Goal: Obtain resource: Download file/media

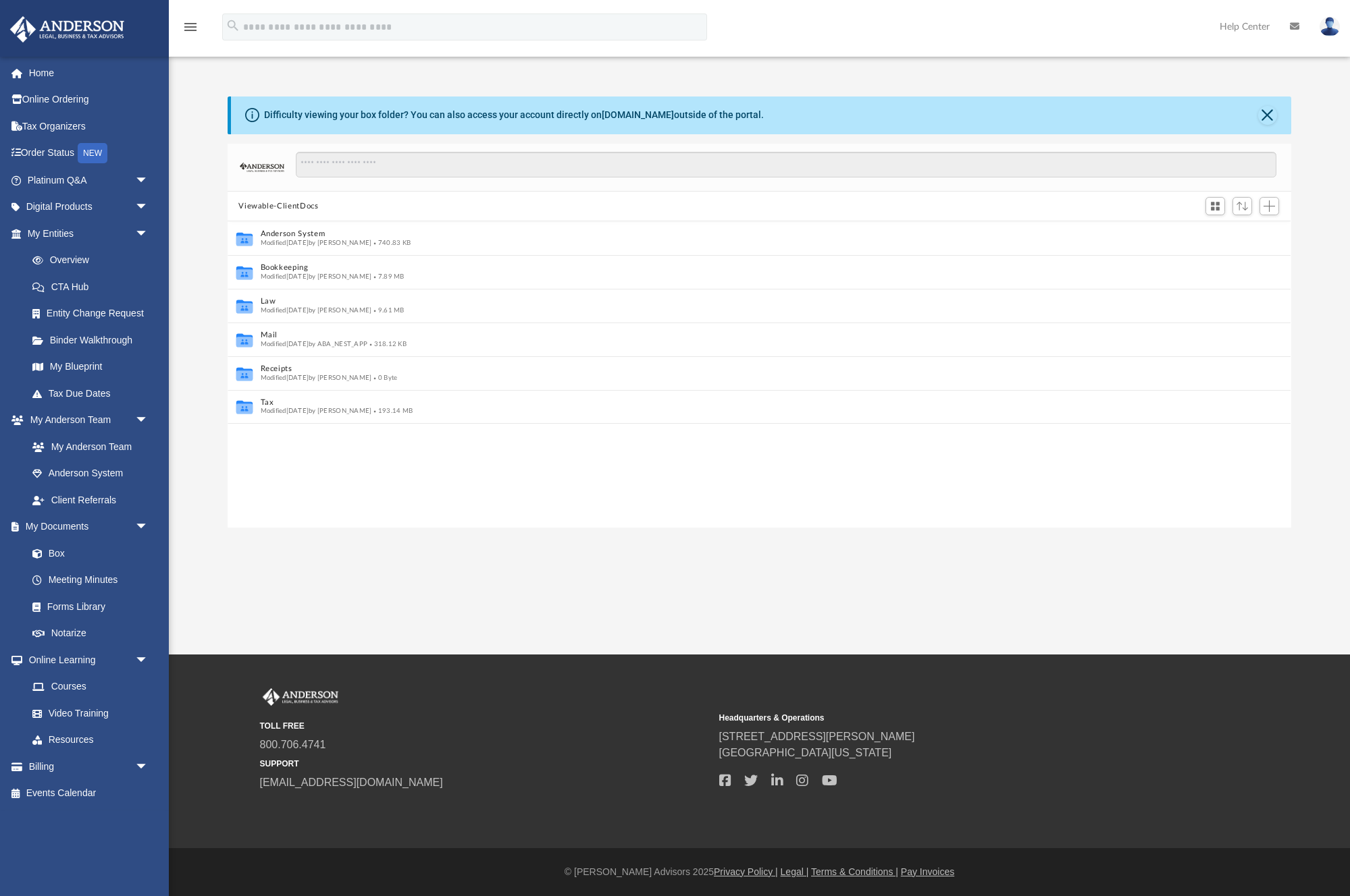
scroll to position [307, 1063]
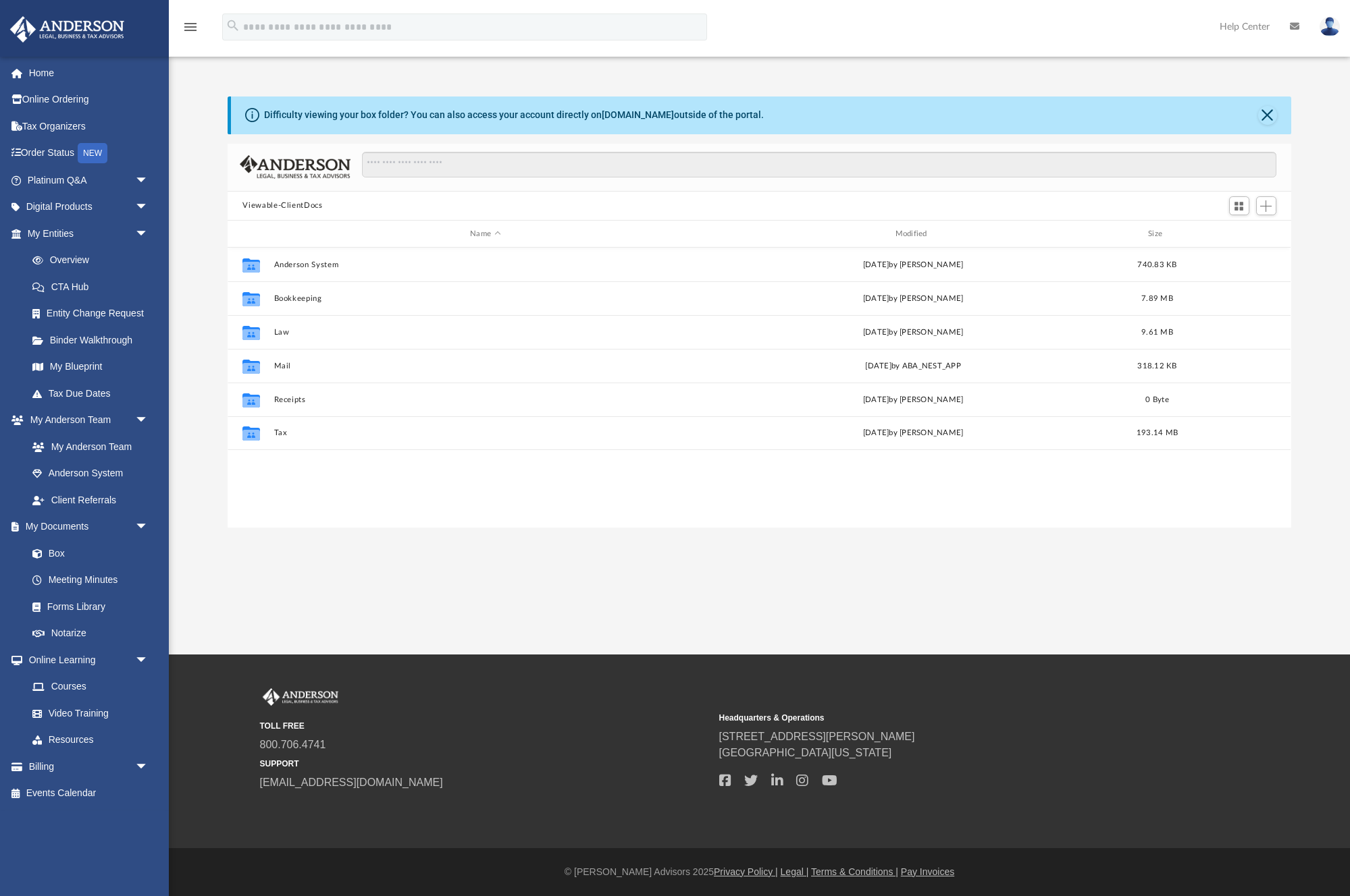
scroll to position [307, 1063]
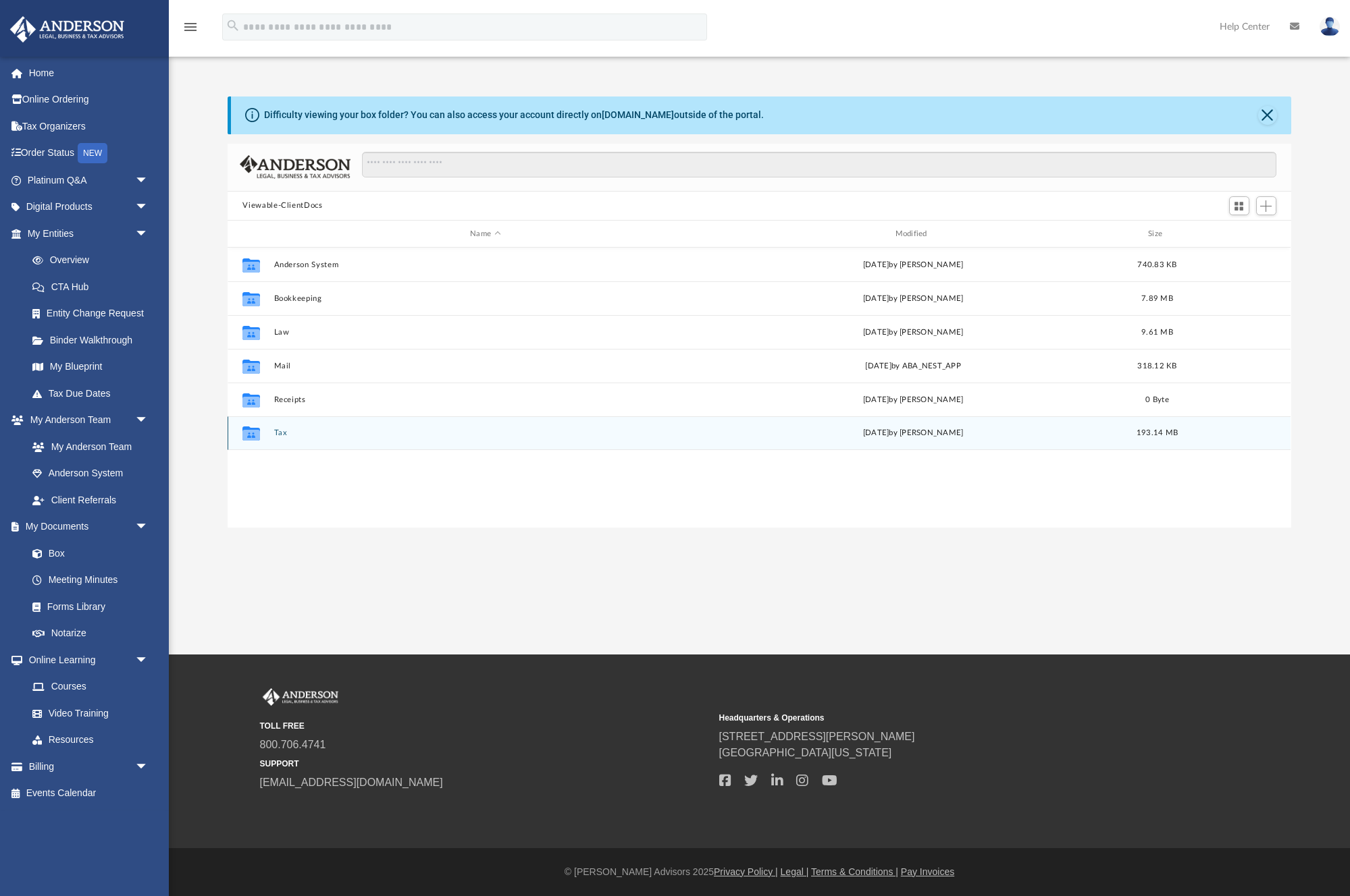
click at [277, 432] on button "Tax" at bounding box center [485, 434] width 422 height 9
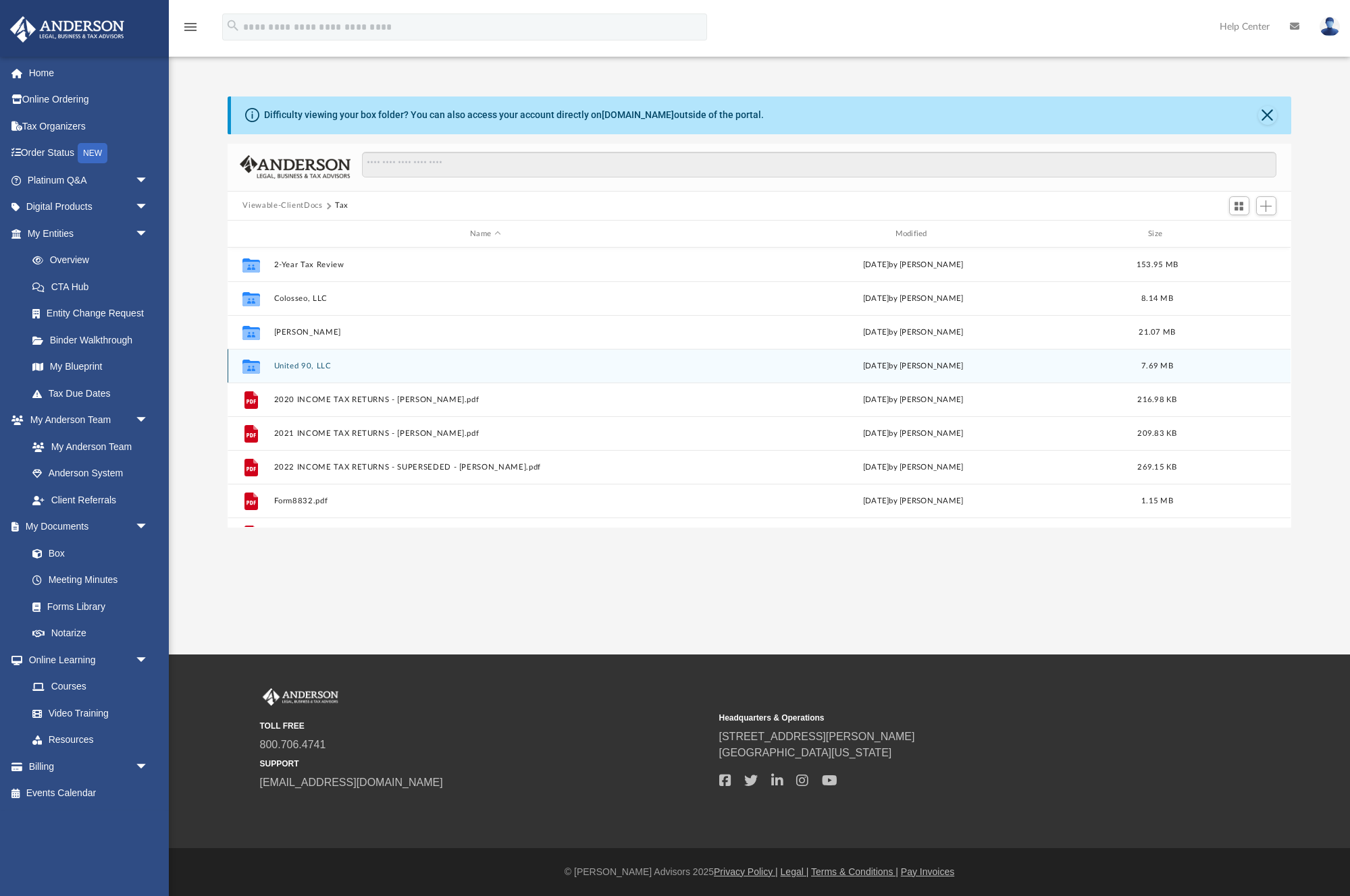
click at [289, 362] on button "United 90, LLC" at bounding box center [485, 366] width 422 height 9
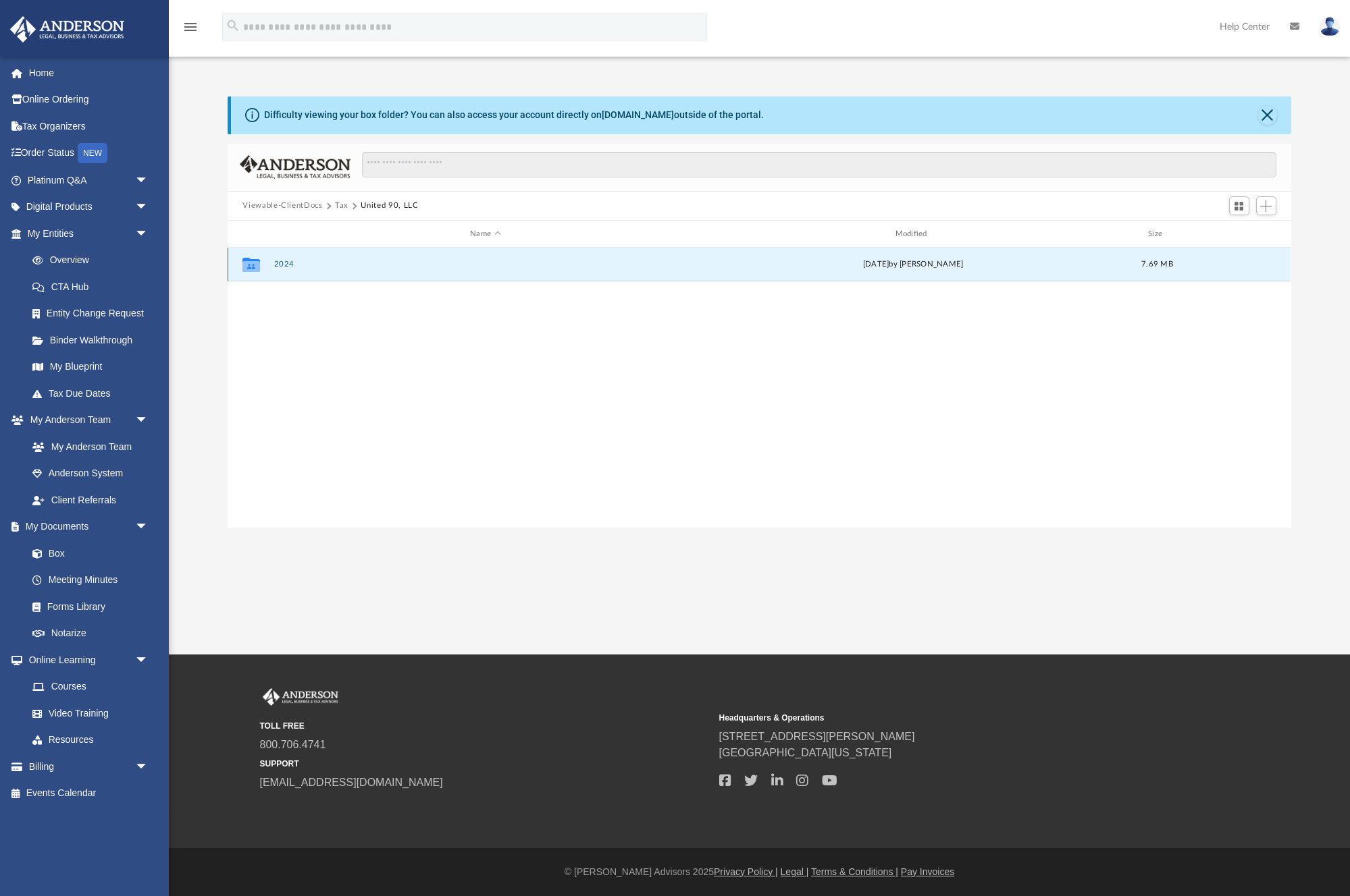
click at [293, 262] on button "2024" at bounding box center [485, 265] width 422 height 9
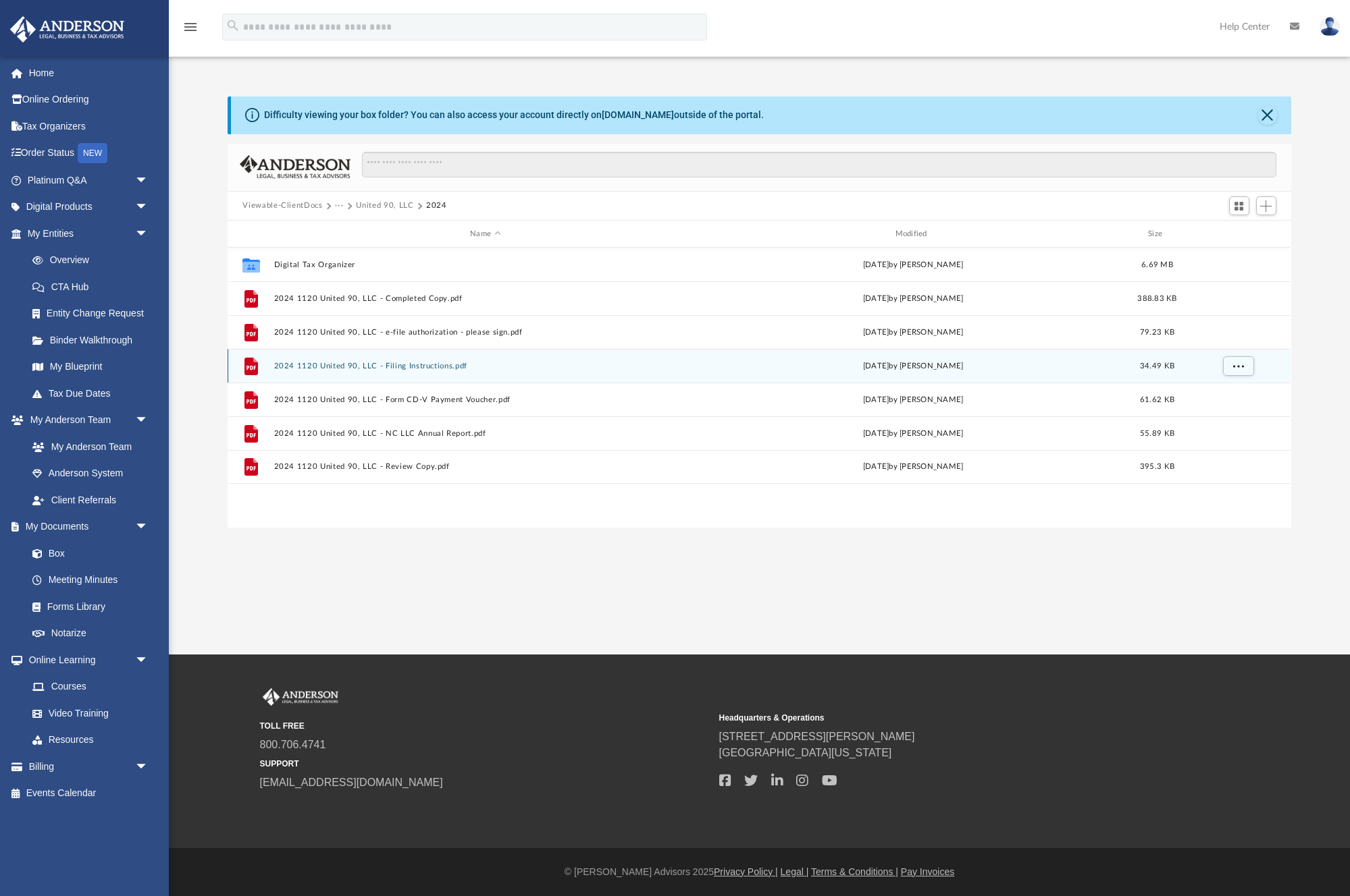
click at [391, 362] on button "2024 1120 United 90, LLC - Filing Instructions.pdf" at bounding box center [485, 366] width 422 height 9
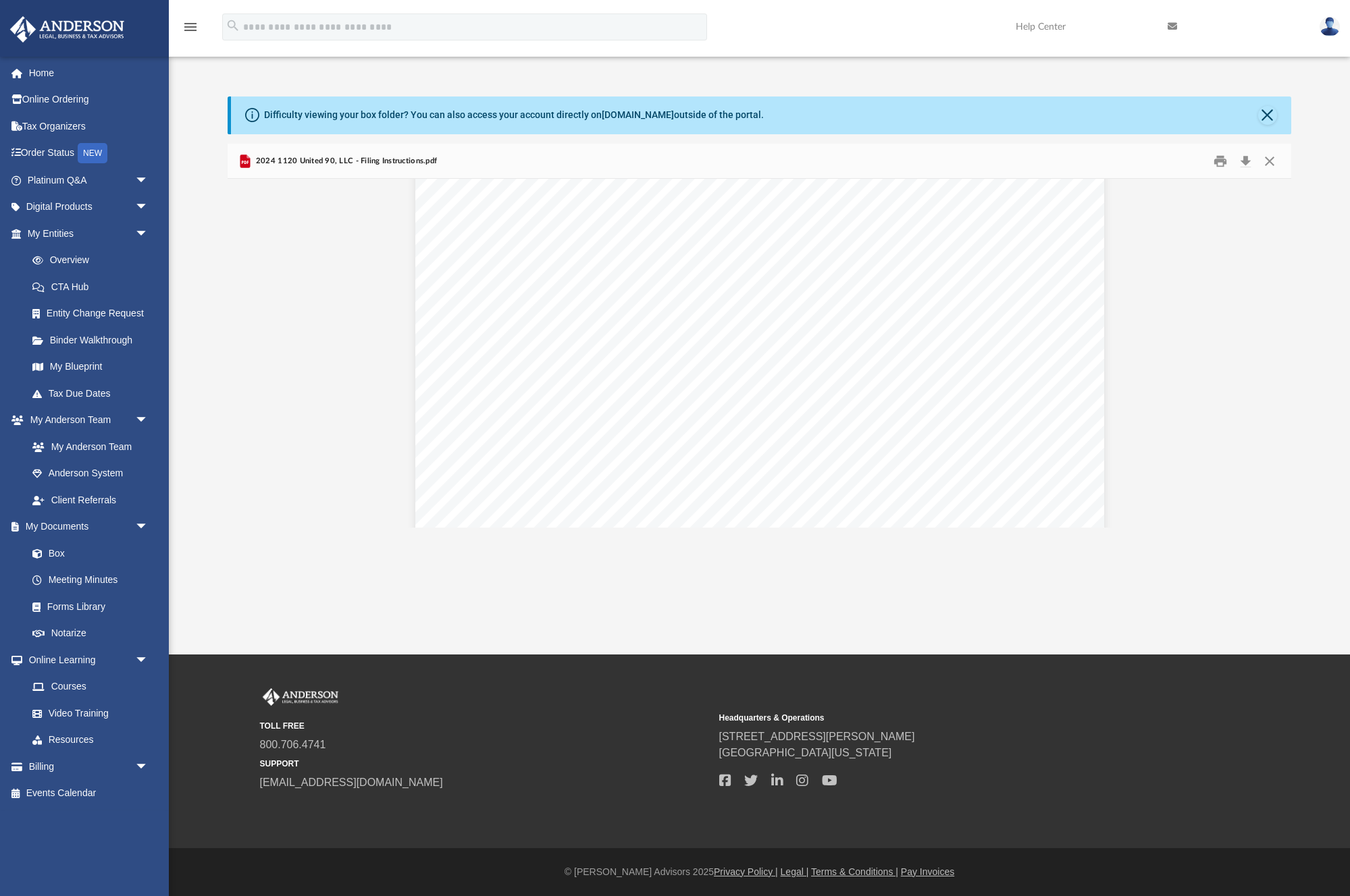
scroll to position [324, 0]
click at [1269, 160] on button "Close" at bounding box center [1269, 160] width 24 height 21
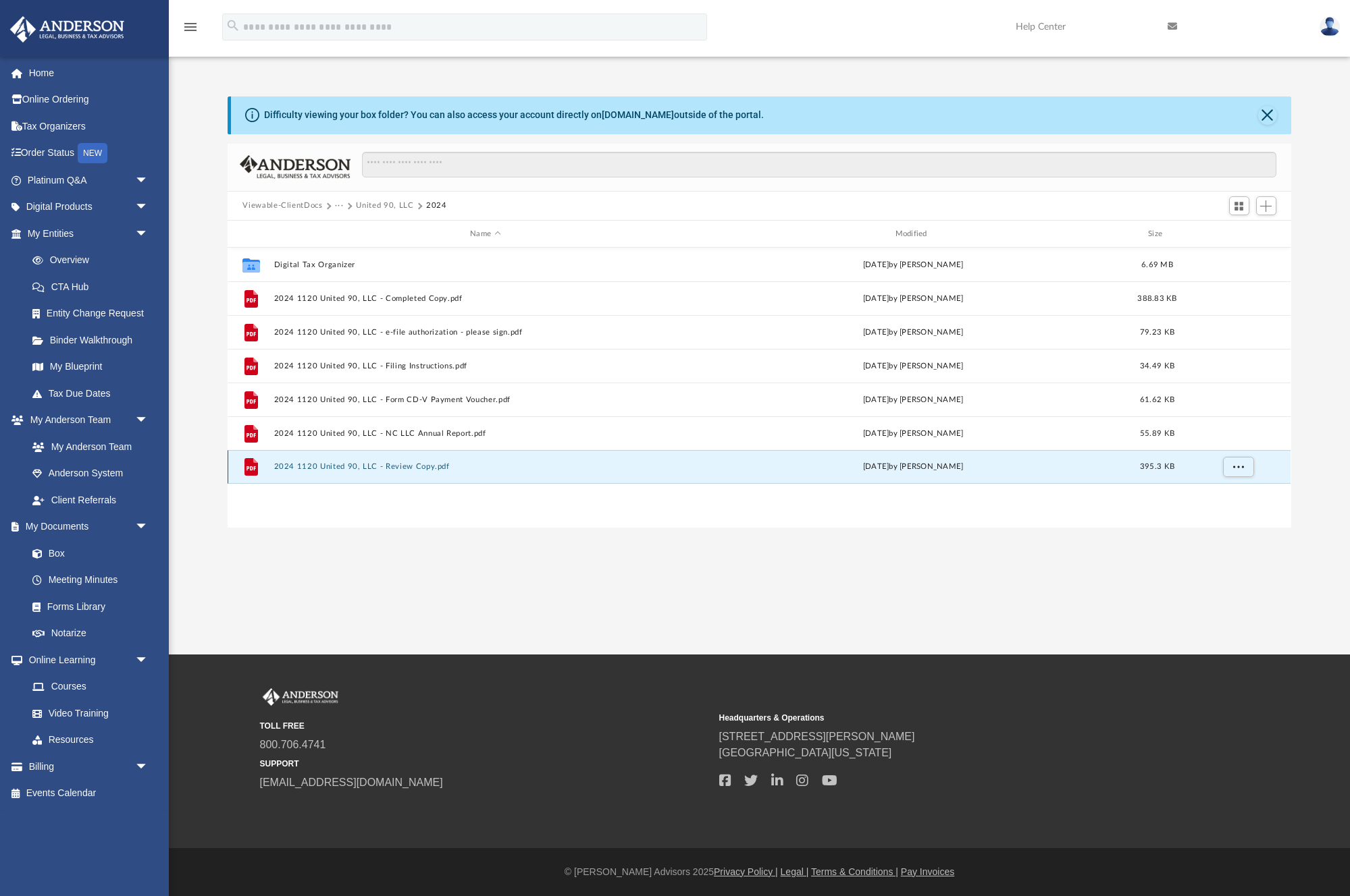
click at [337, 466] on button "2024 1120 United 90, LLC - Review Copy.pdf" at bounding box center [485, 468] width 422 height 9
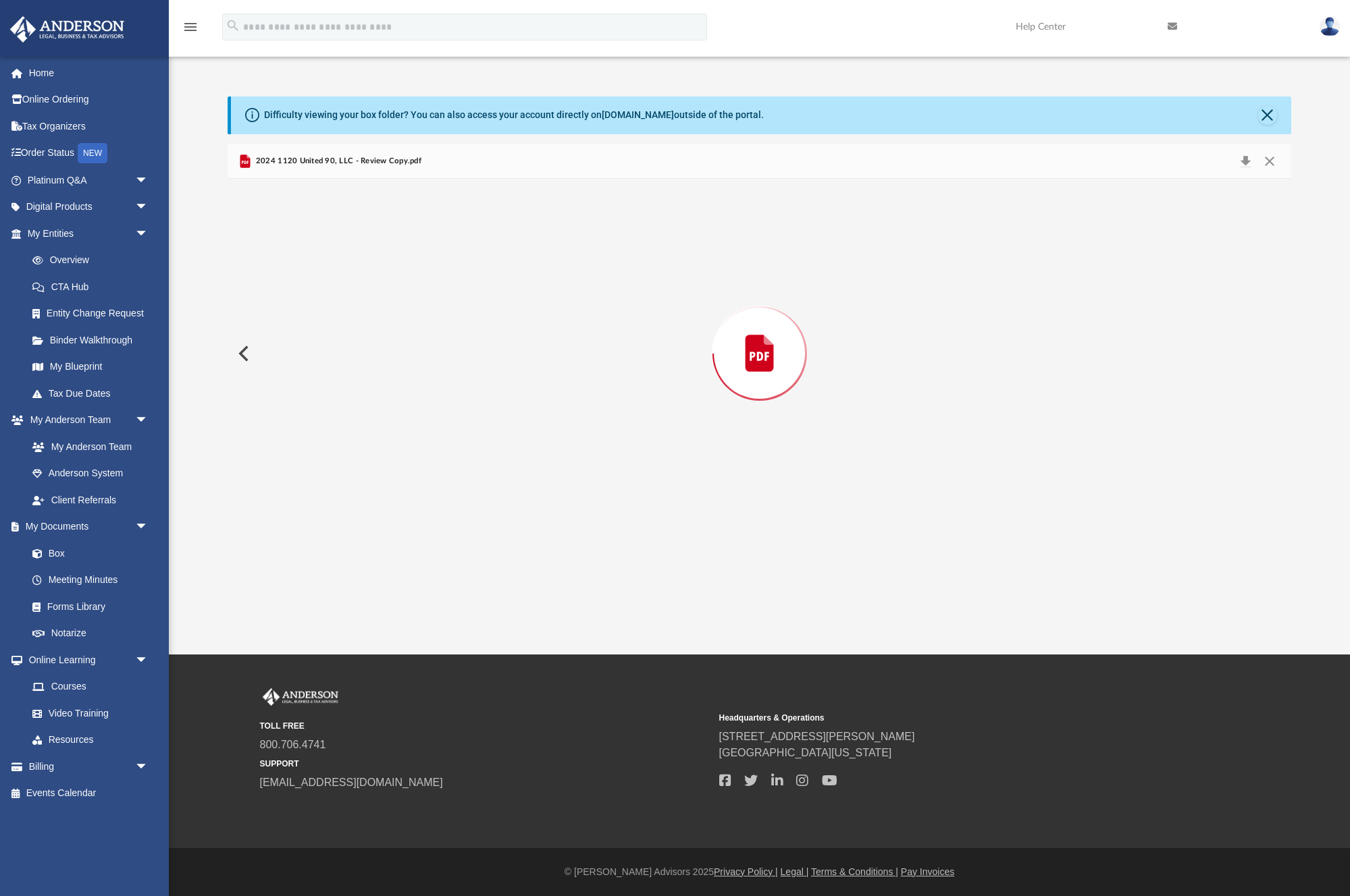
scroll to position [29161, 0]
click at [1269, 154] on button "Close" at bounding box center [1269, 160] width 24 height 21
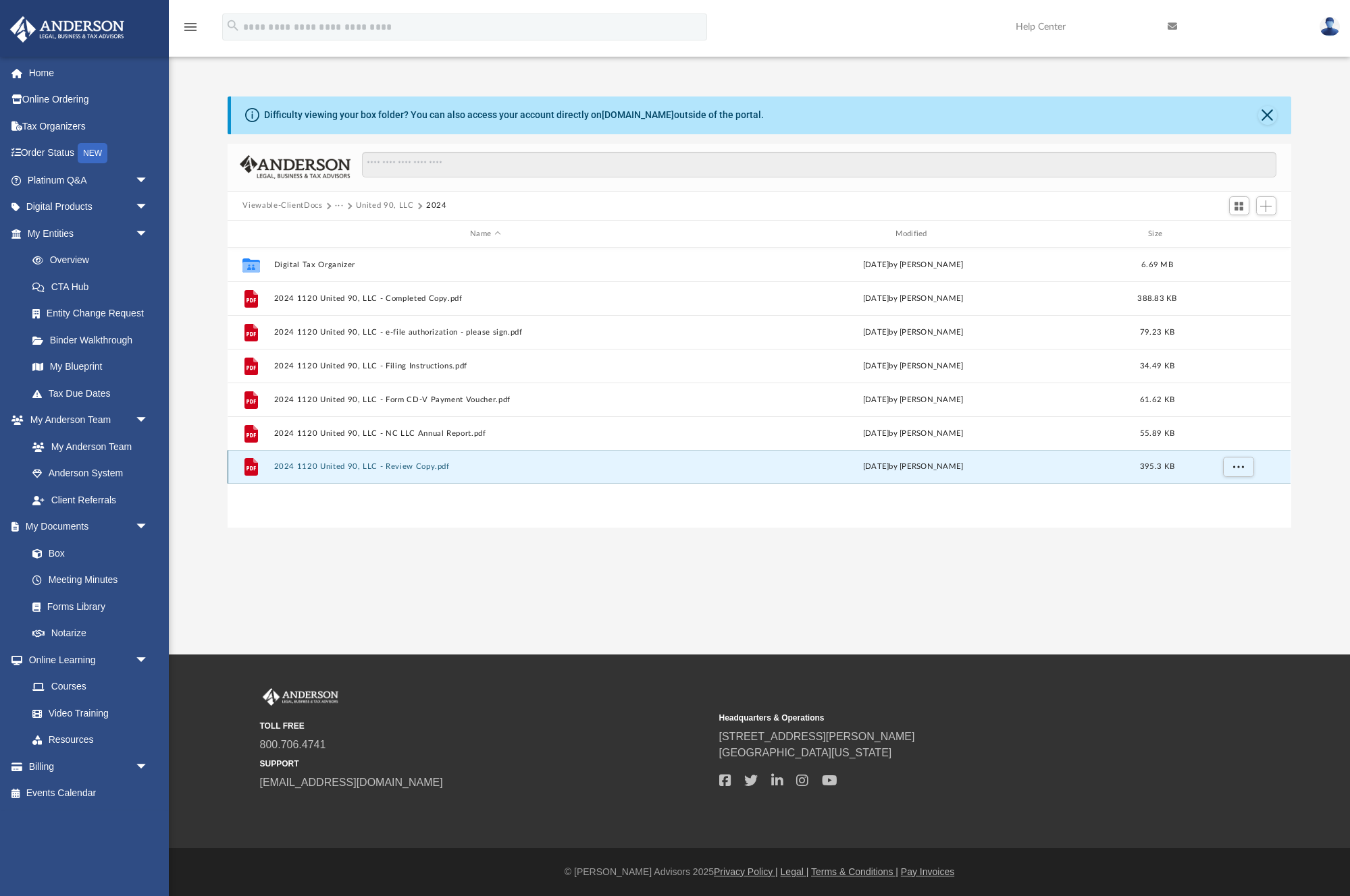
click at [292, 463] on button "2024 1120 United 90, LLC - Review Copy.pdf" at bounding box center [485, 468] width 422 height 9
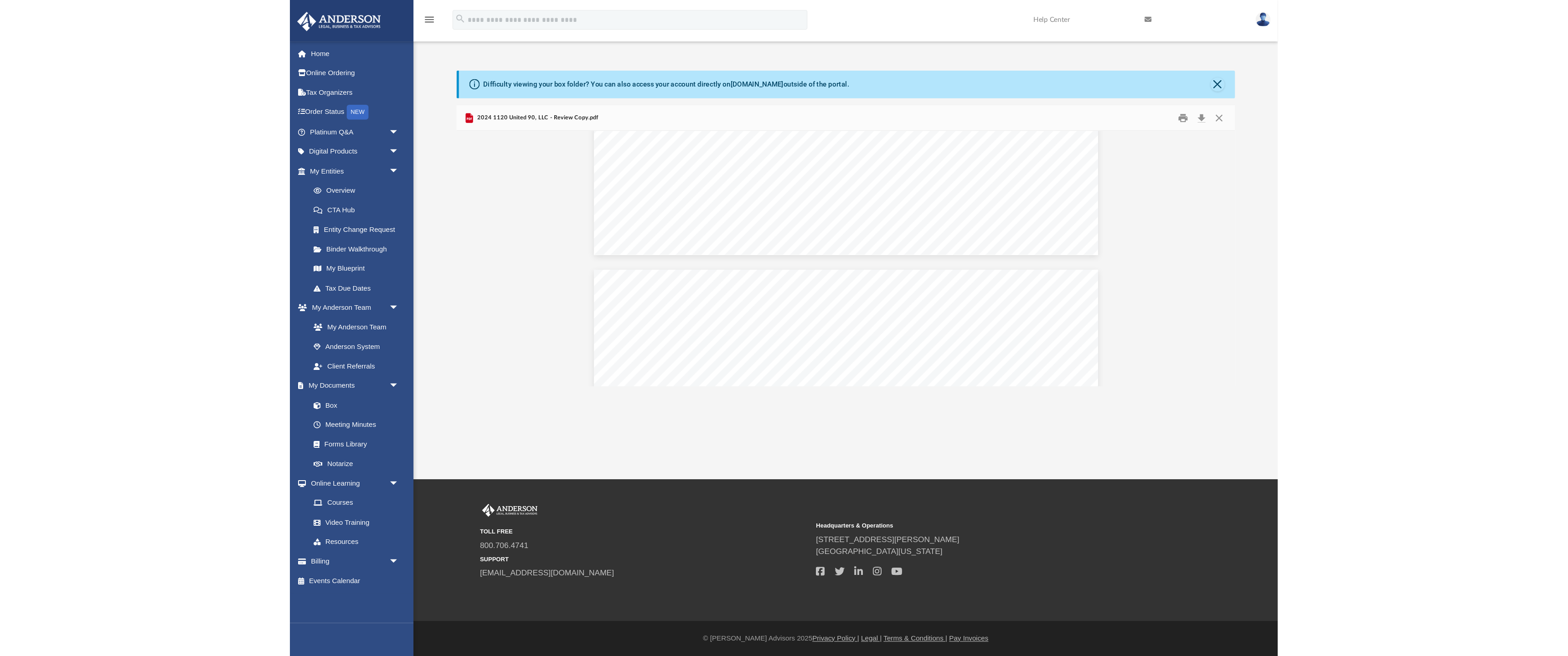
scroll to position [14784, 0]
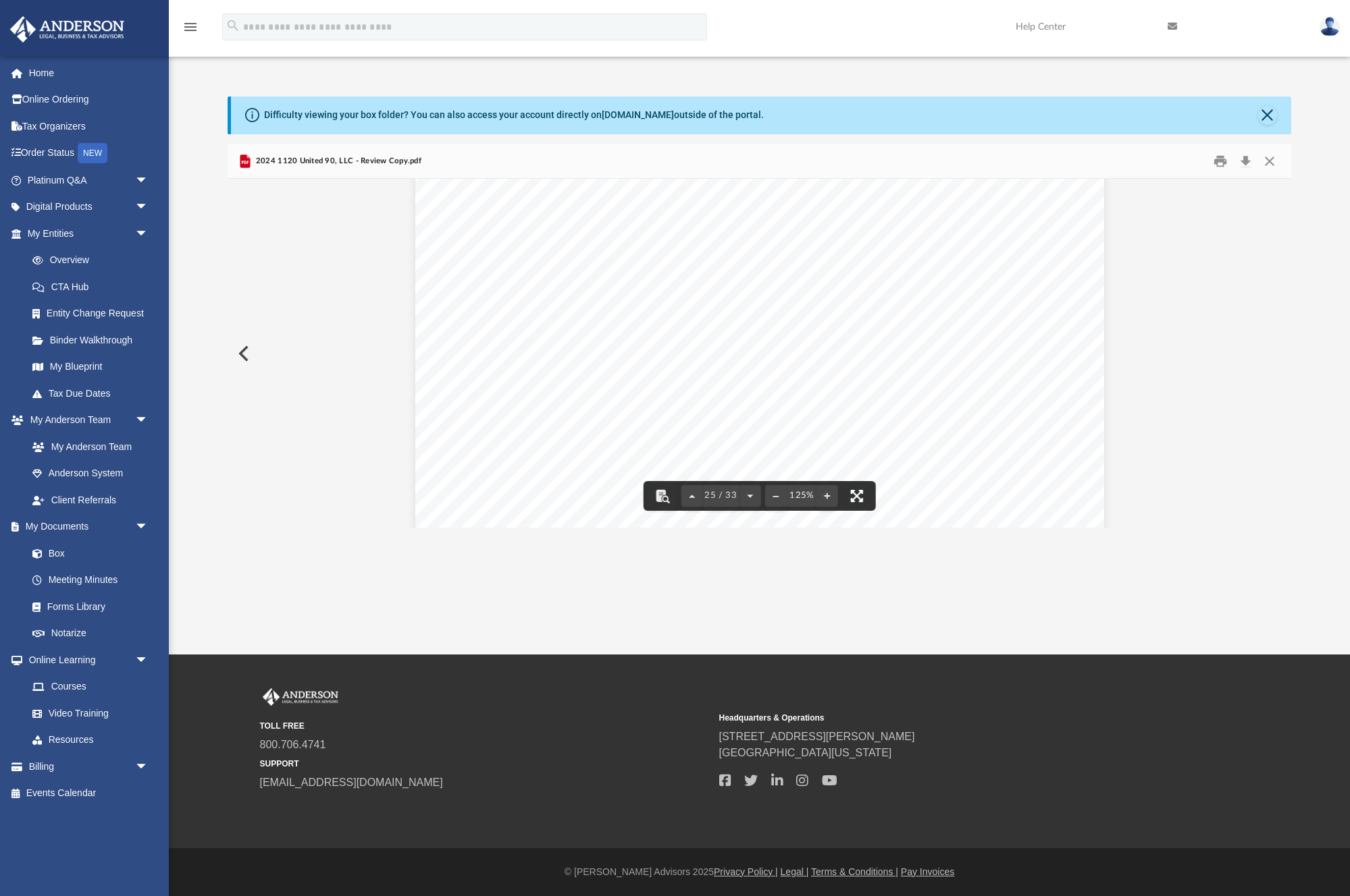
click at [857, 497] on button "File preview" at bounding box center [857, 496] width 30 height 30
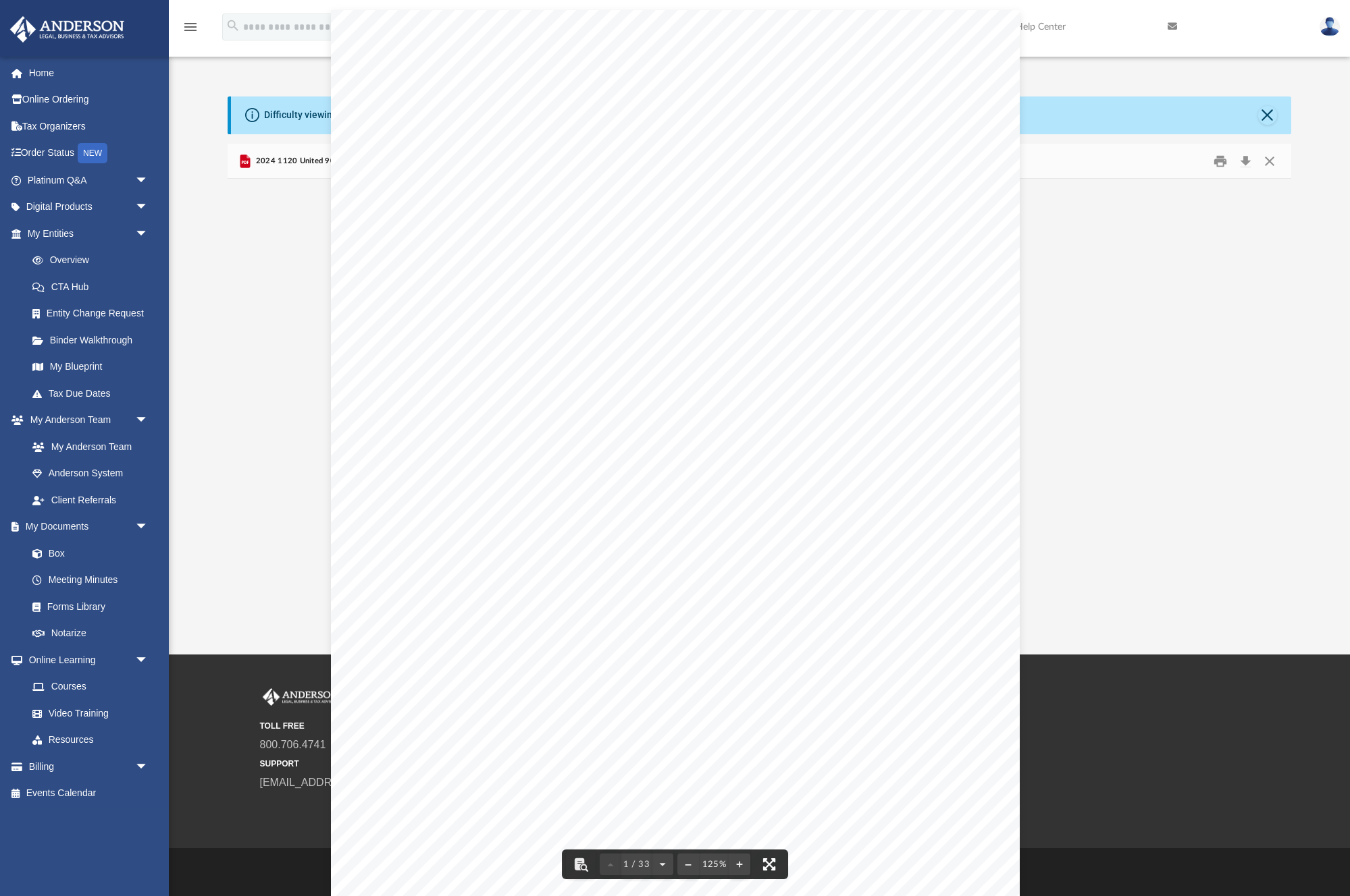
scroll to position [307, 1063]
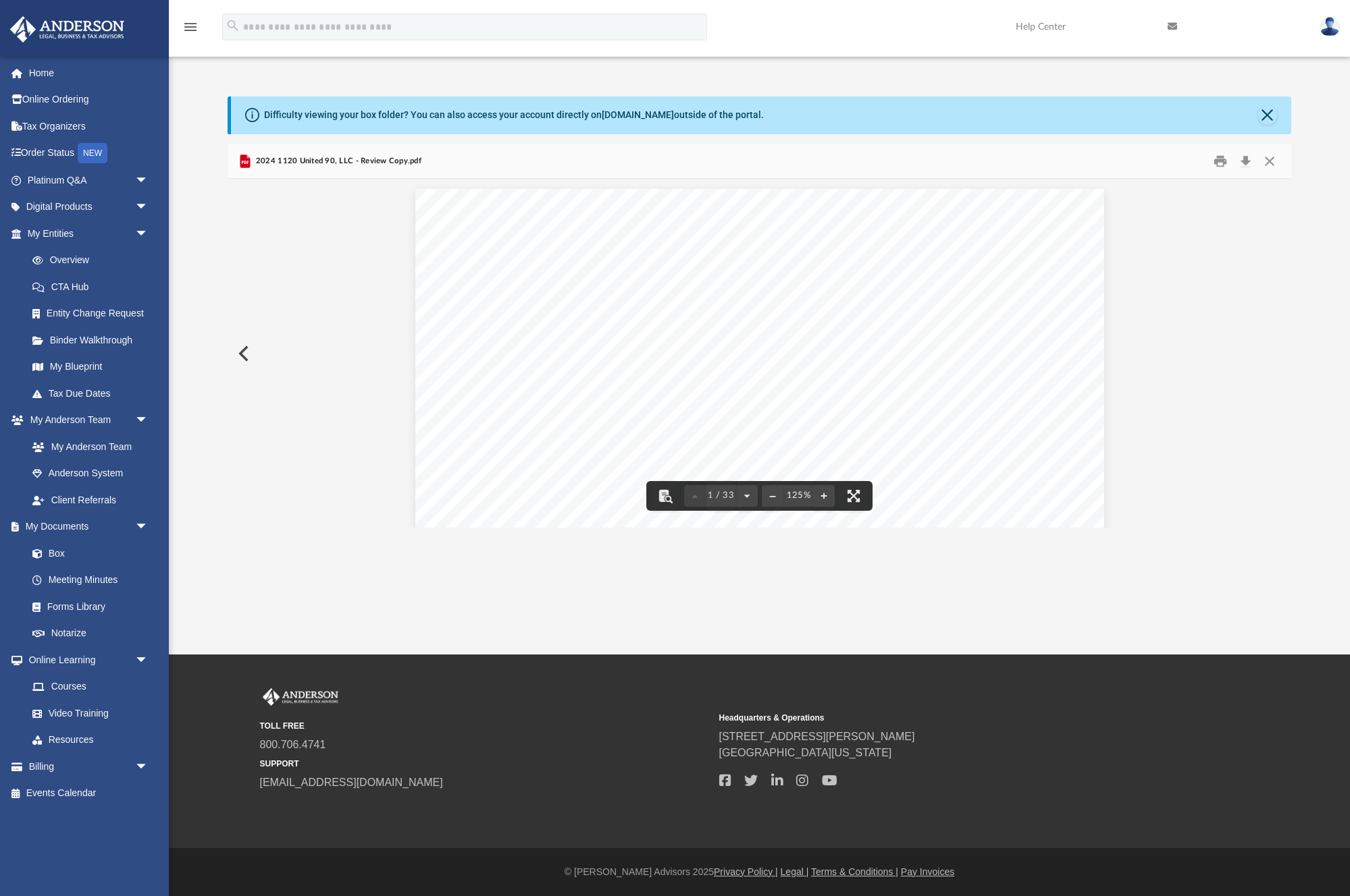
click at [1012, 361] on div "426340 [DATE] REVIEW COPY [PERSON_NAME] GLOBAL BUSINESS GROUP, LLC [STREET_ADDR…" at bounding box center [760, 635] width 689 height 891
click at [1276, 166] on button "Close" at bounding box center [1269, 160] width 24 height 21
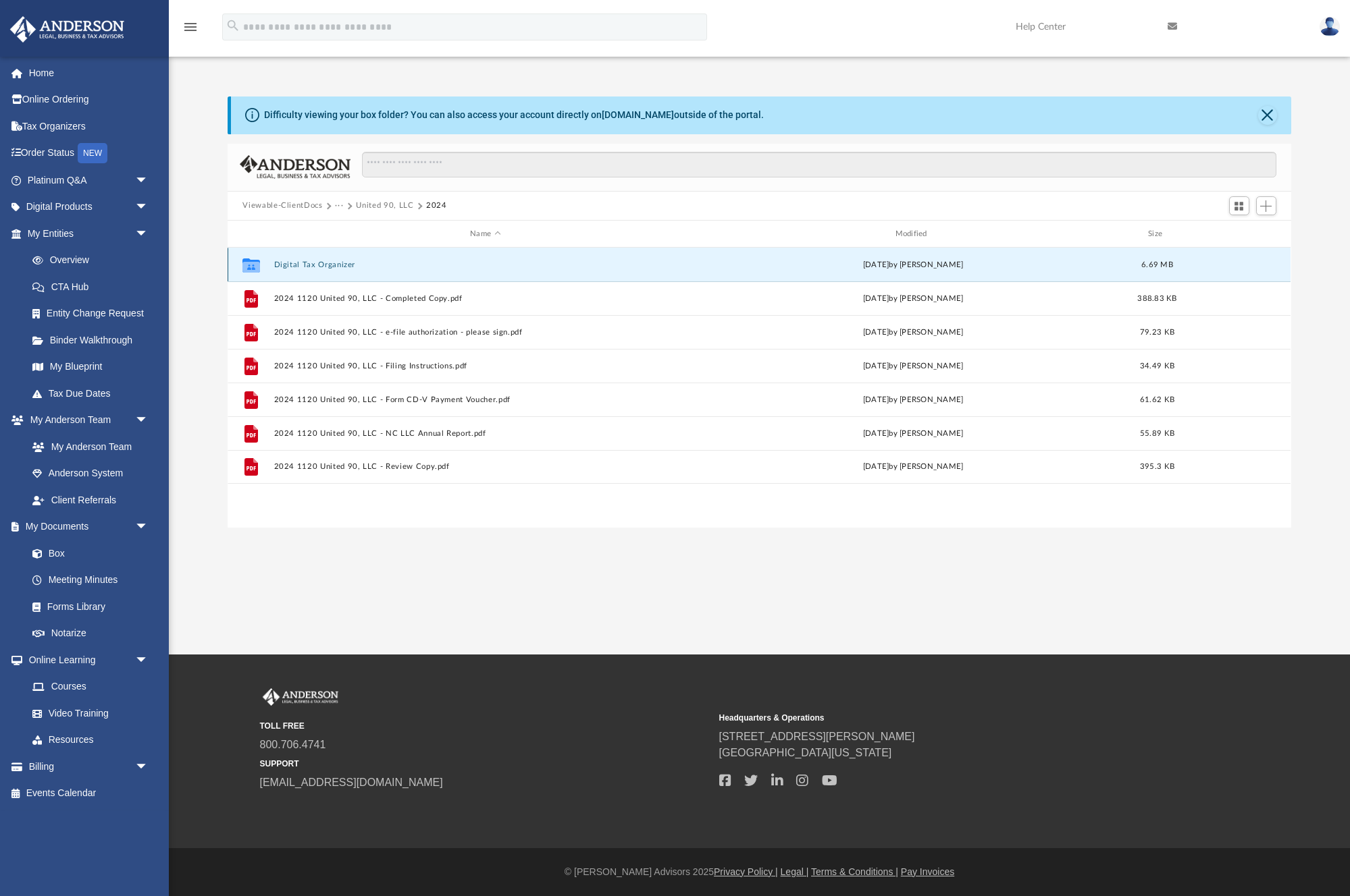
drag, startPoint x: 297, startPoint y: 265, endPoint x: 422, endPoint y: 271, distance: 125.1
click at [411, 270] on div "Collaborated Folder Digital Tax Organizer [DATE] by [PERSON_NAME] 6.69 MB" at bounding box center [758, 264] width 1063 height 33
click at [308, 204] on button "Viewable-ClientDocs" at bounding box center [282, 206] width 79 height 12
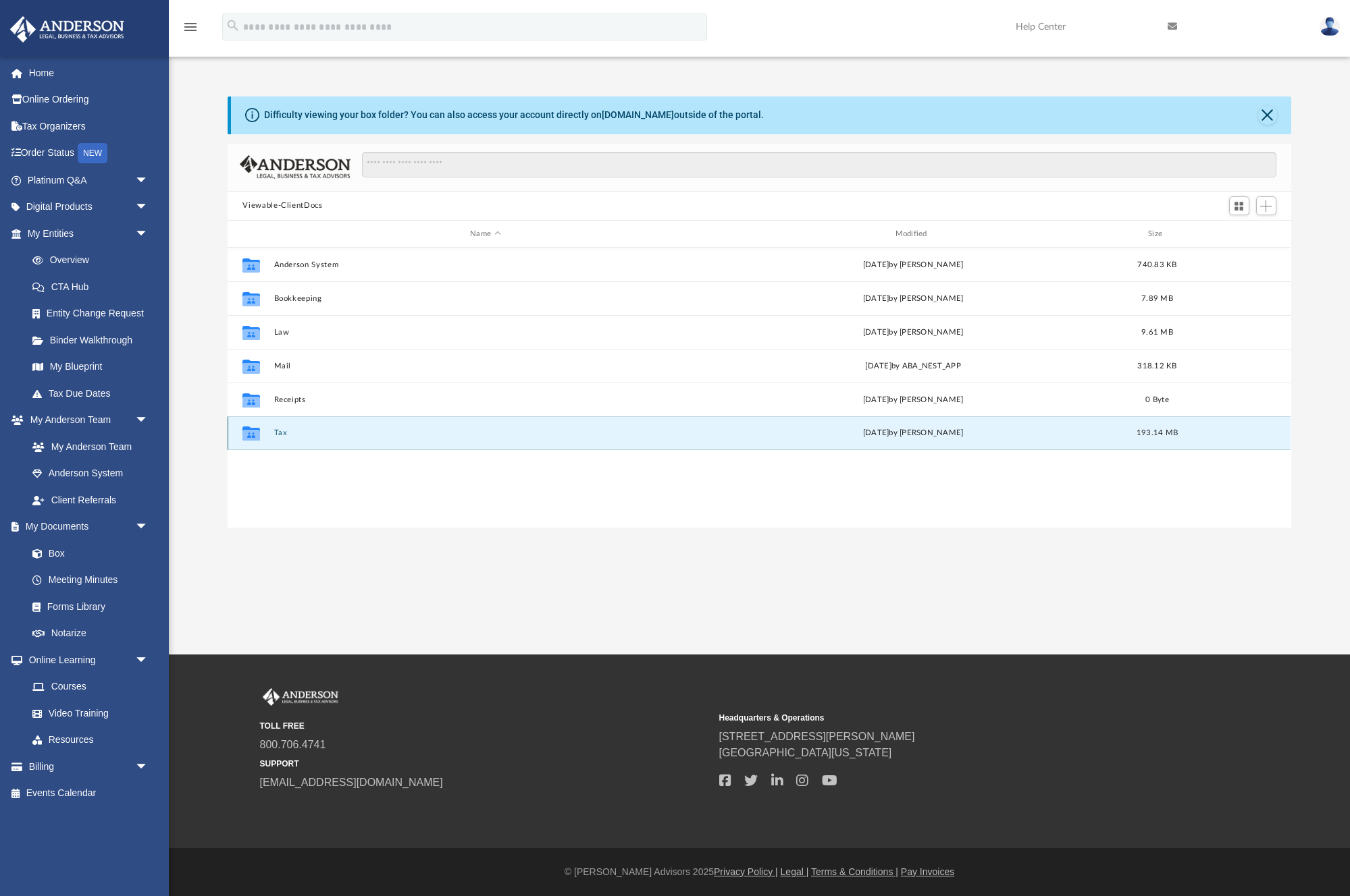
click at [281, 432] on button "Tax" at bounding box center [485, 434] width 422 height 9
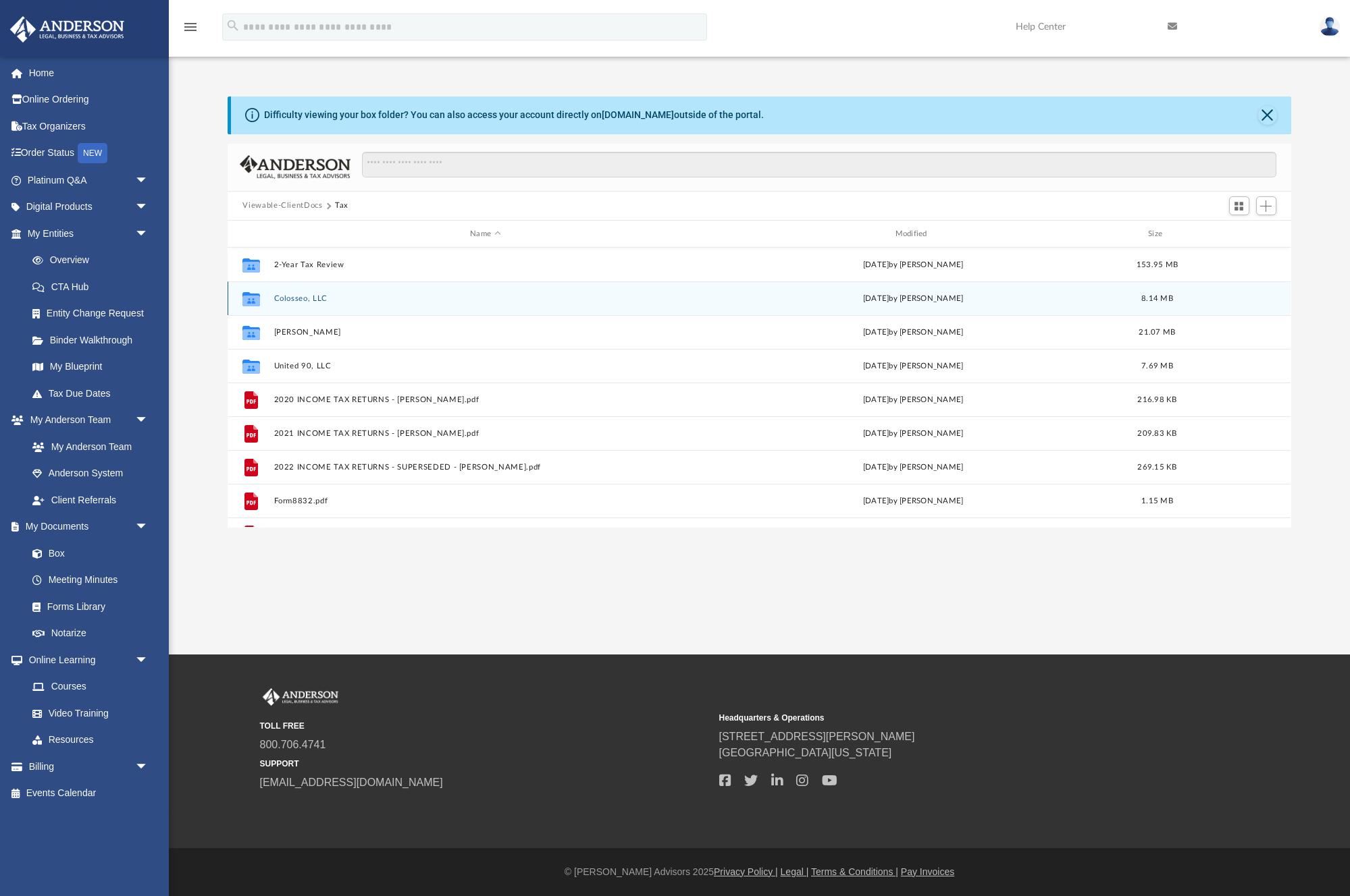
click at [279, 302] on button "Colosseo, LLC" at bounding box center [485, 298] width 422 height 9
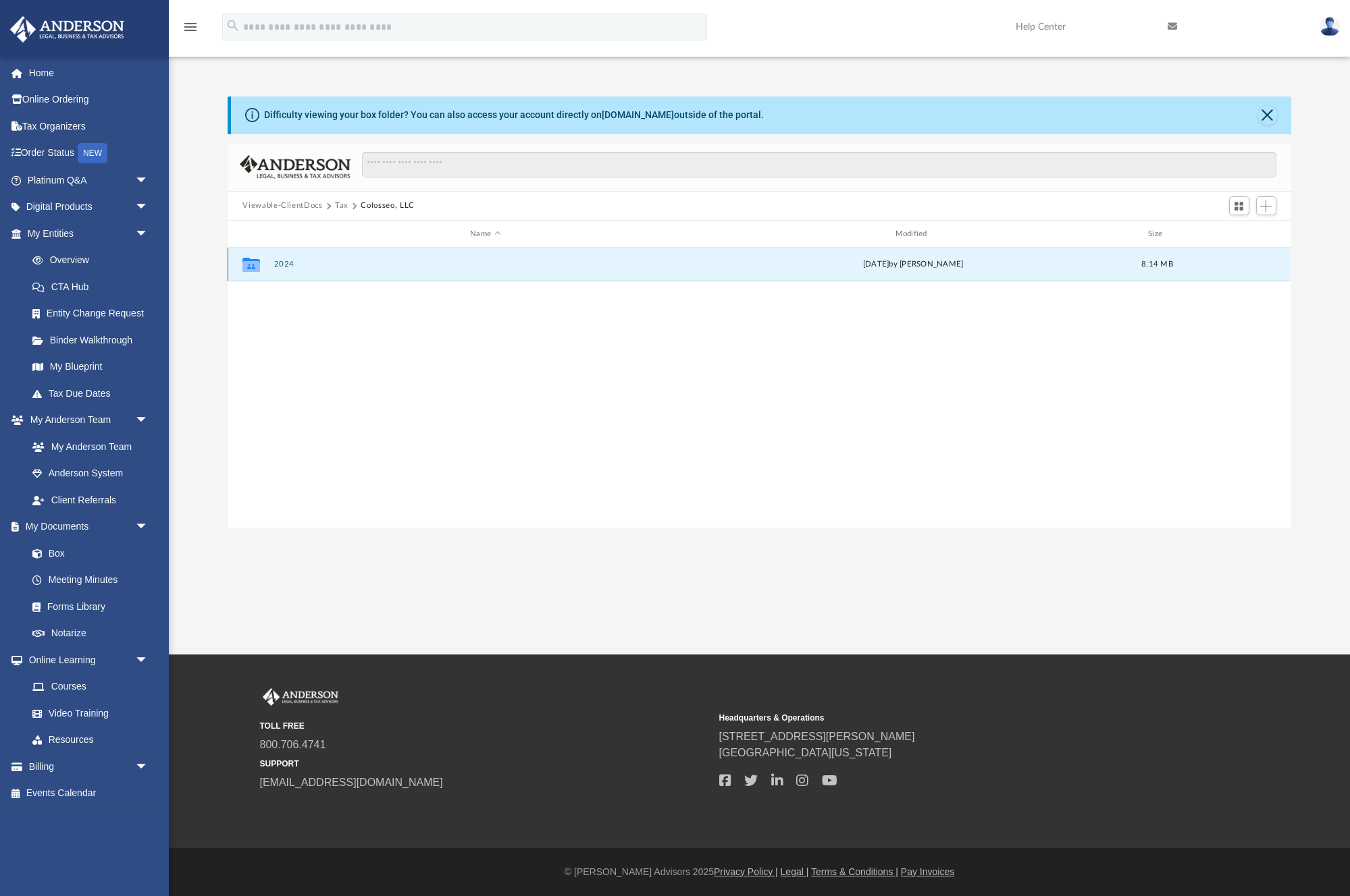
click at [281, 263] on button "2024" at bounding box center [485, 265] width 422 height 9
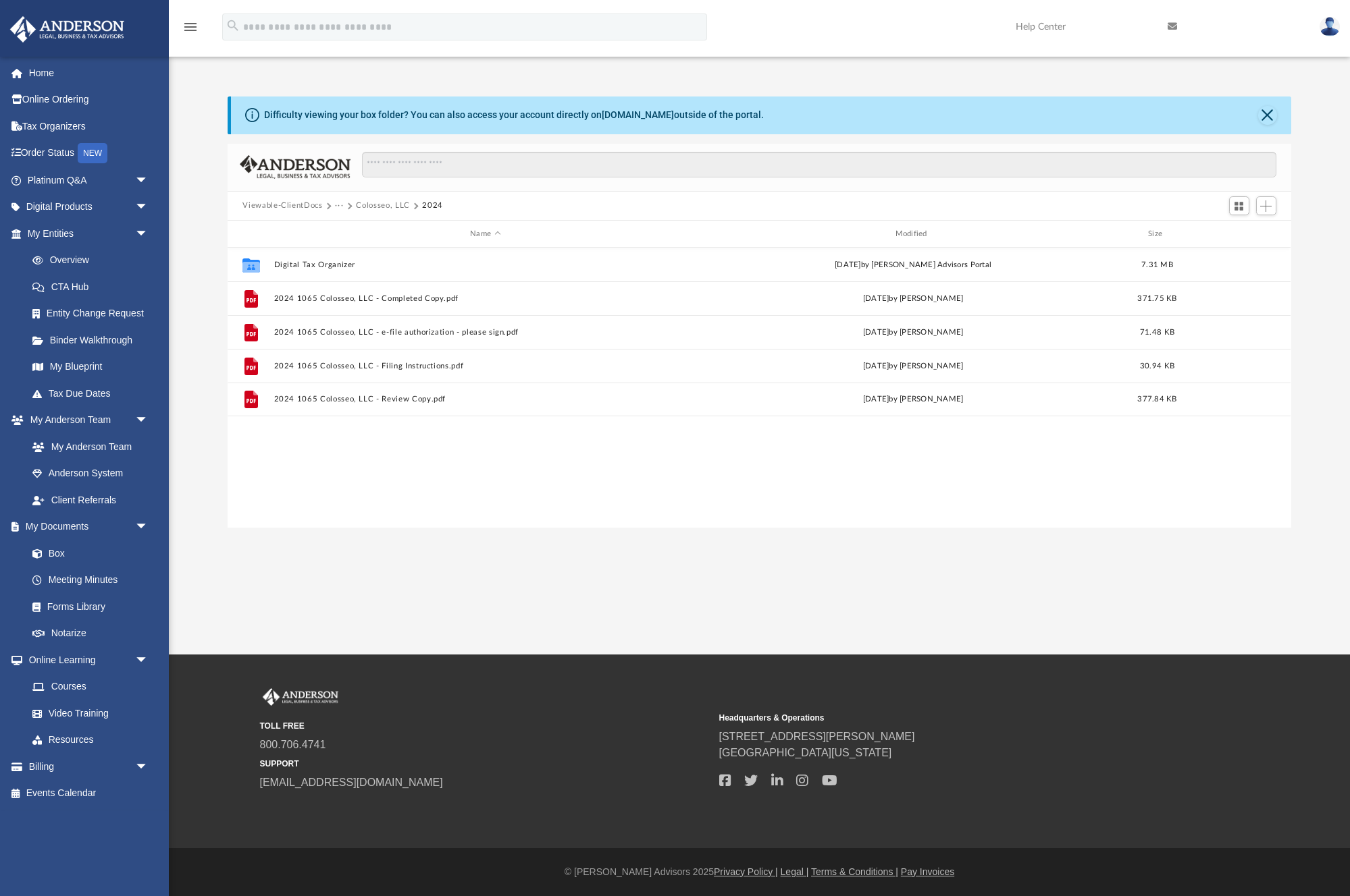
click at [339, 202] on button "···" at bounding box center [339, 206] width 9 height 12
click at [345, 226] on li "Tax" at bounding box center [349, 230] width 13 height 14
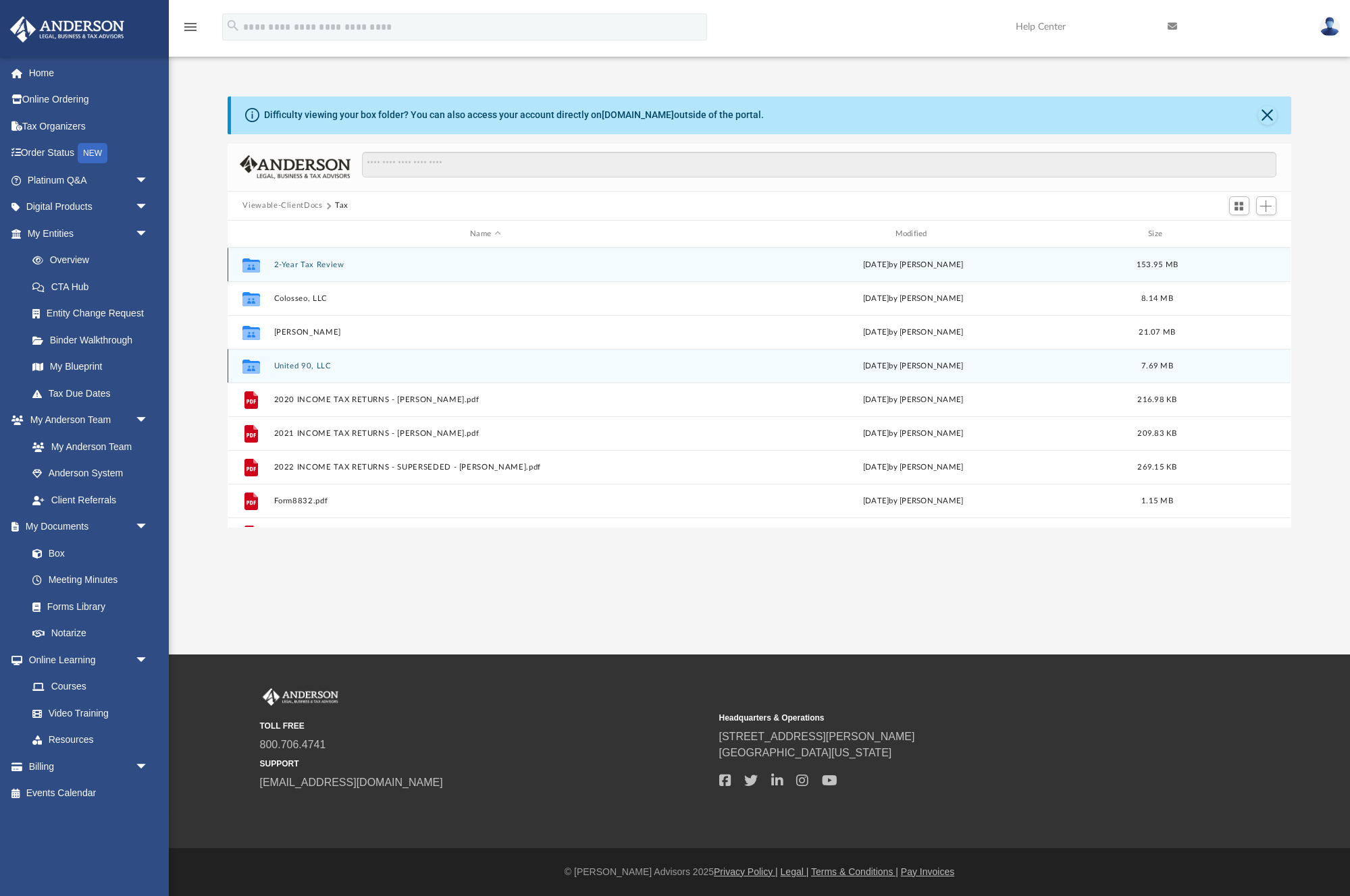
scroll to position [24, 0]
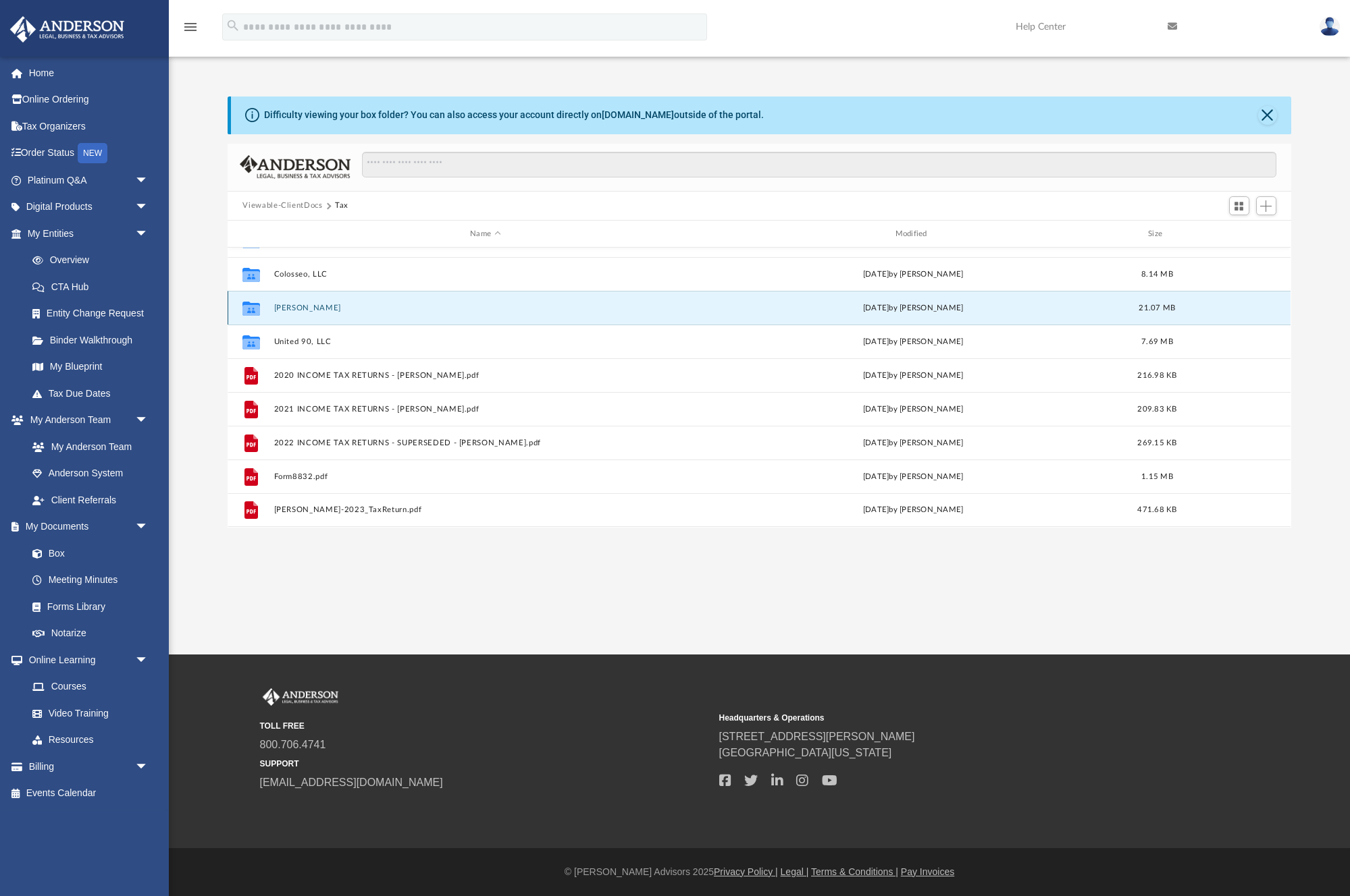
click at [314, 309] on button "[PERSON_NAME]" at bounding box center [485, 308] width 422 height 9
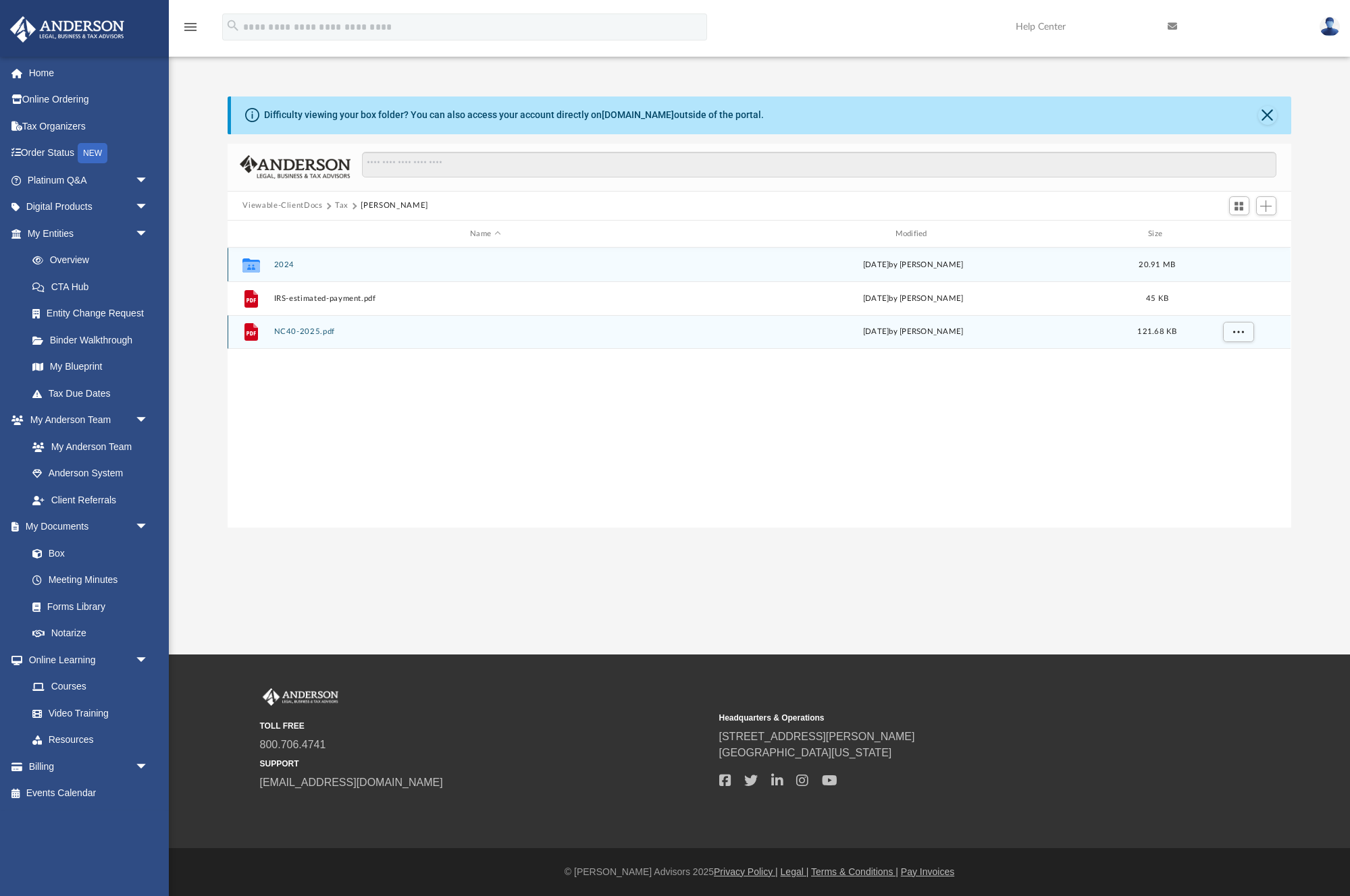
scroll to position [0, 0]
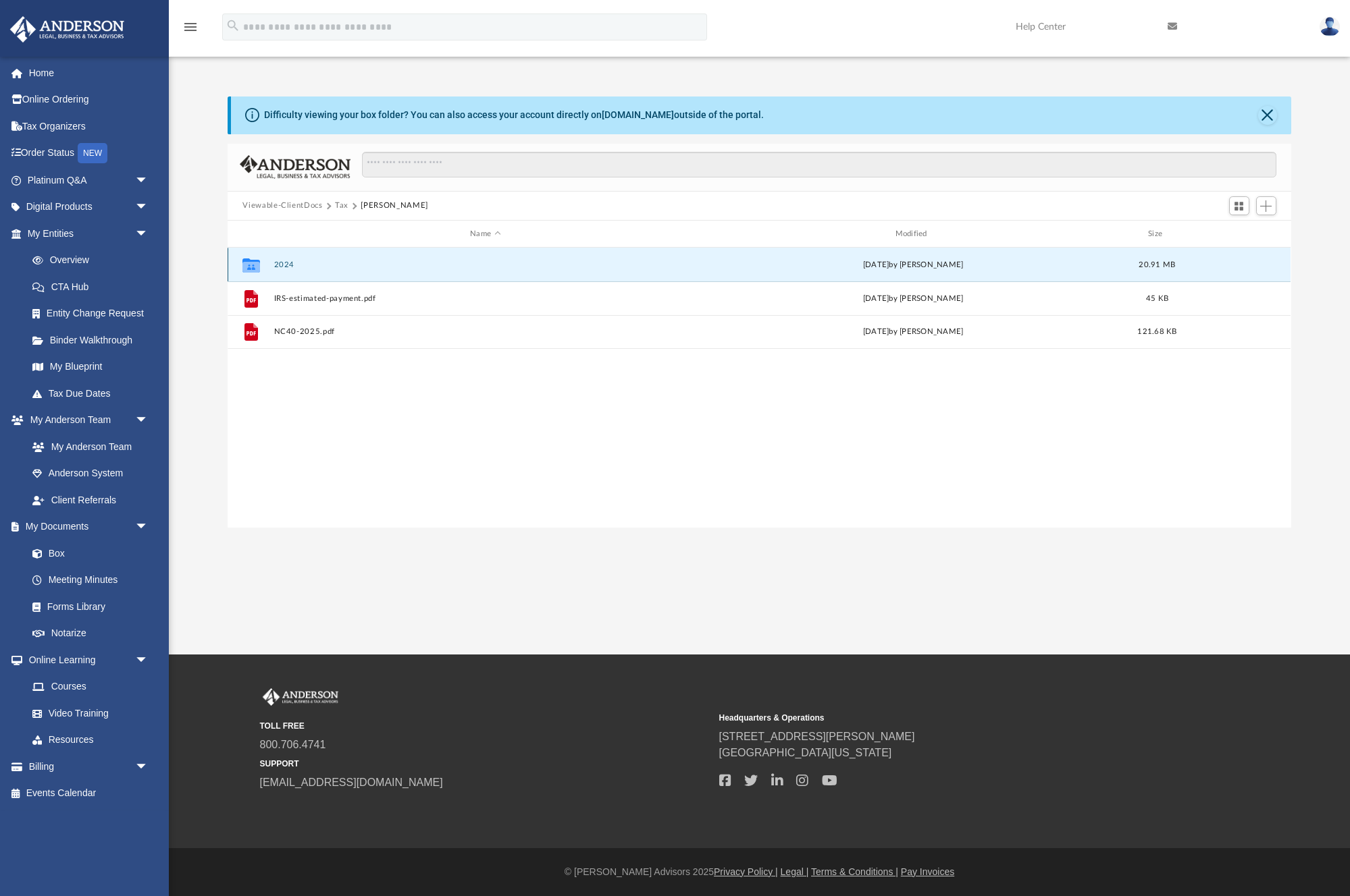
click at [280, 268] on button "2024" at bounding box center [485, 265] width 422 height 9
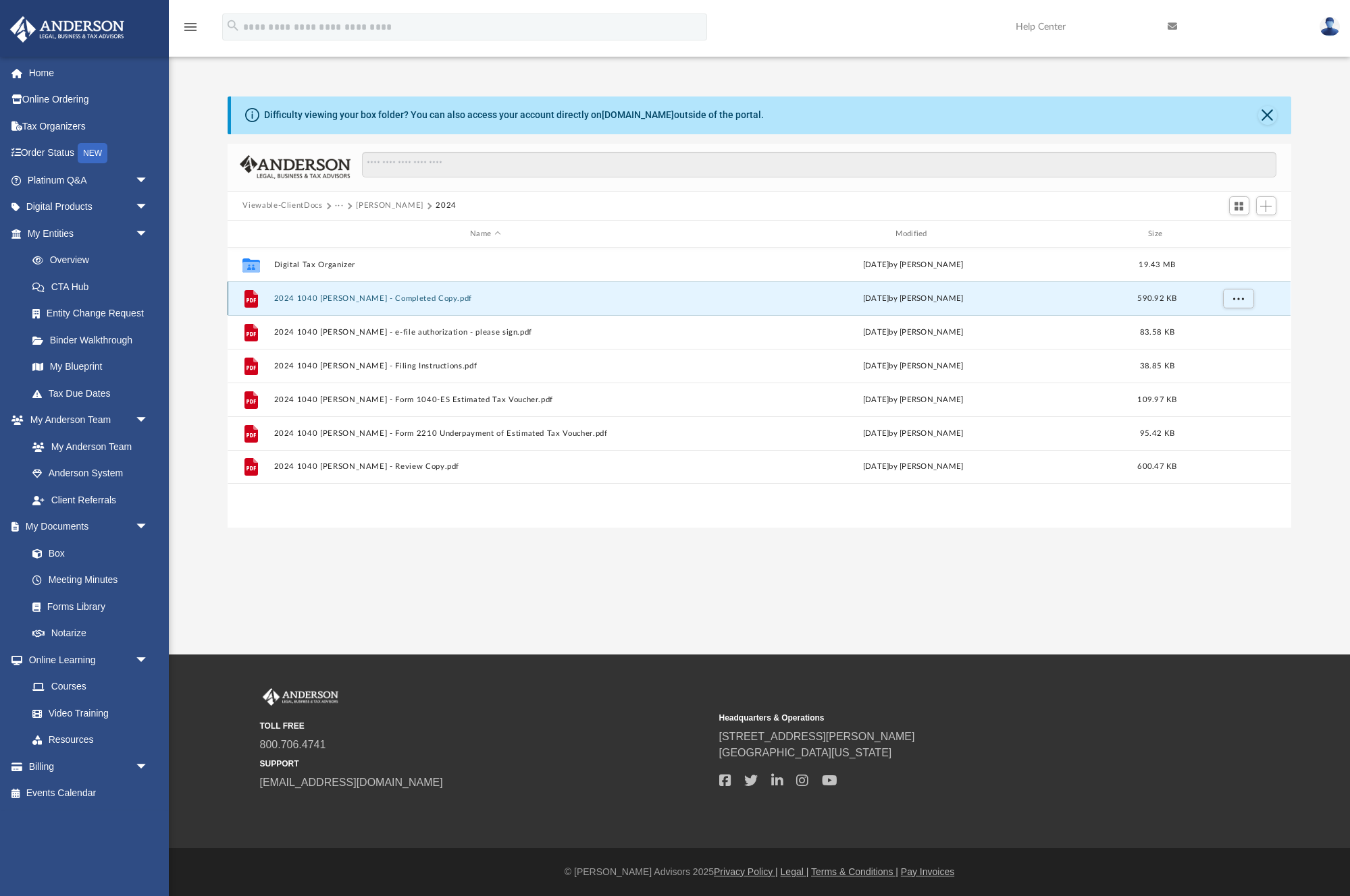
click at [411, 294] on button "2024 1040 [PERSON_NAME] - Completed Copy.pdf" at bounding box center [485, 298] width 422 height 9
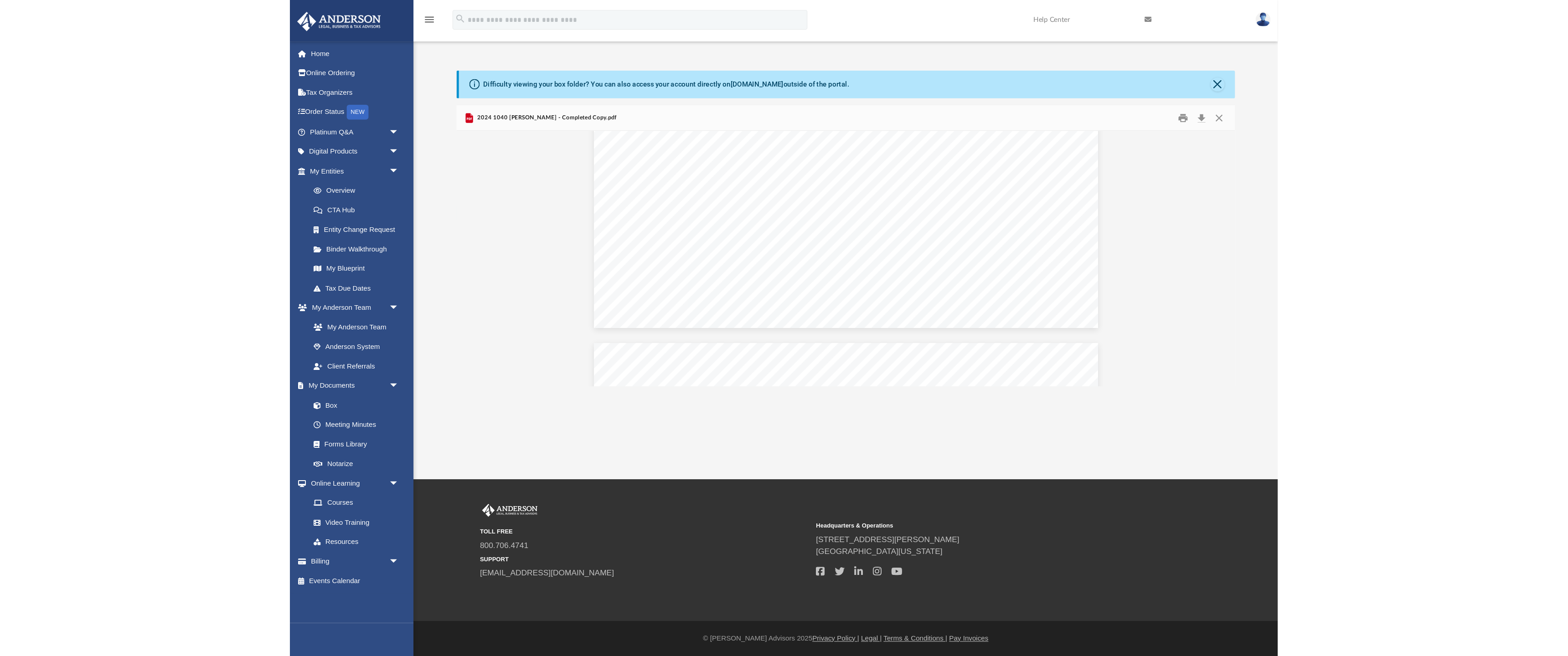
scroll to position [36930, 0]
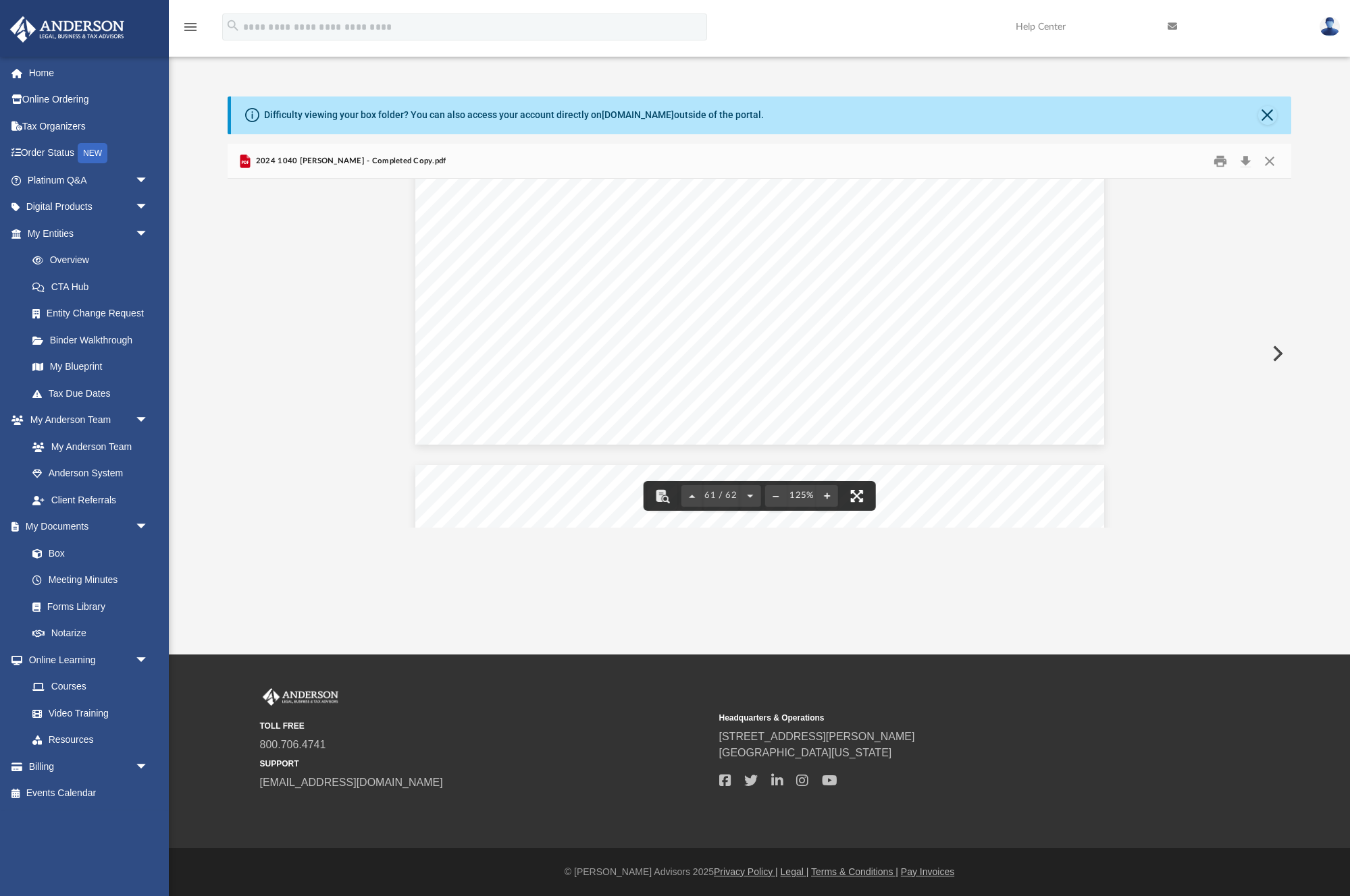
click at [851, 498] on button "File preview" at bounding box center [857, 496] width 30 height 30
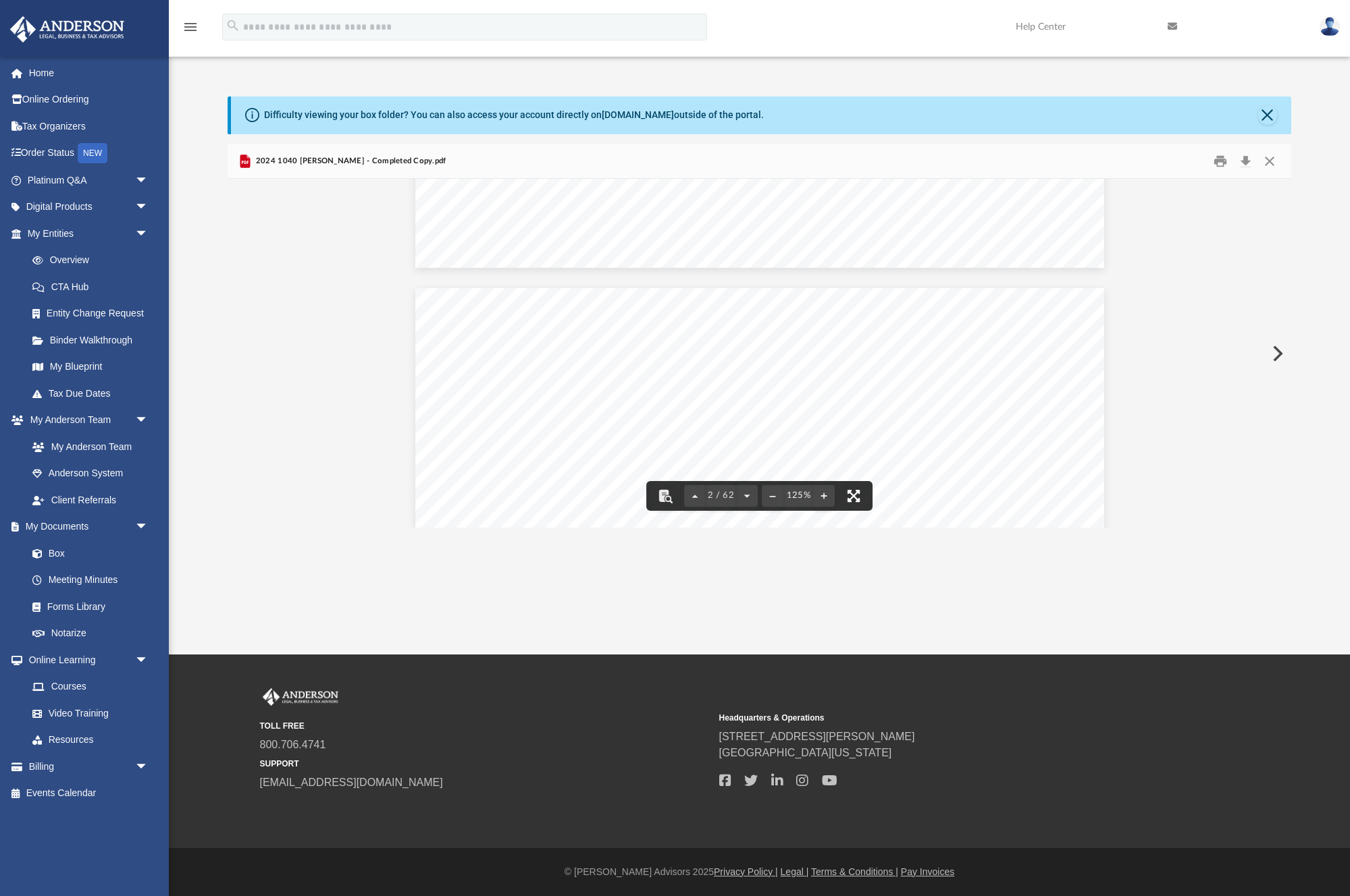
scroll to position [789, 0]
click at [1264, 166] on button "Close" at bounding box center [1269, 160] width 24 height 21
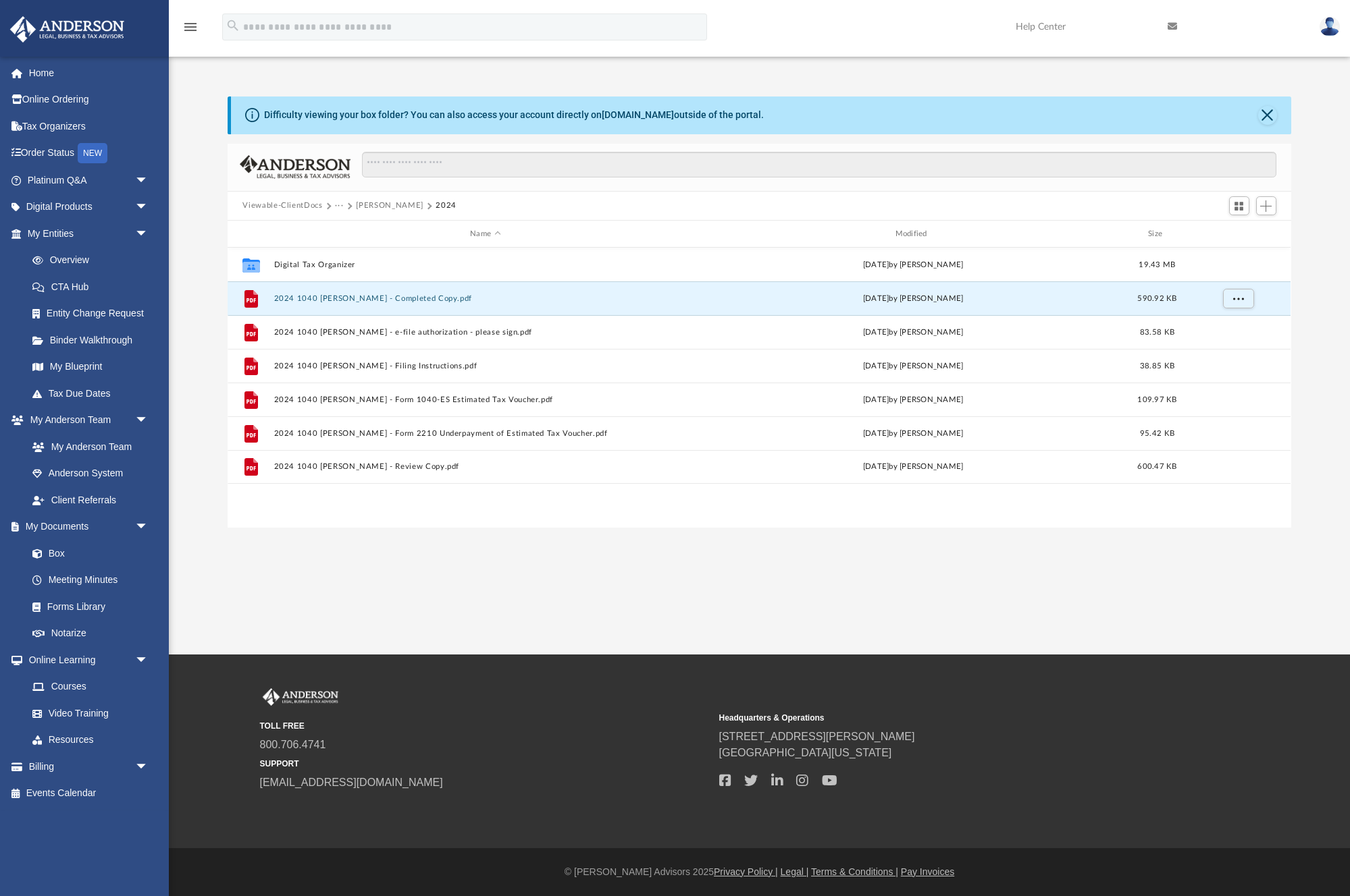
click at [336, 206] on button "···" at bounding box center [339, 206] width 9 height 12
click at [348, 230] on li "Tax" at bounding box center [349, 230] width 13 height 14
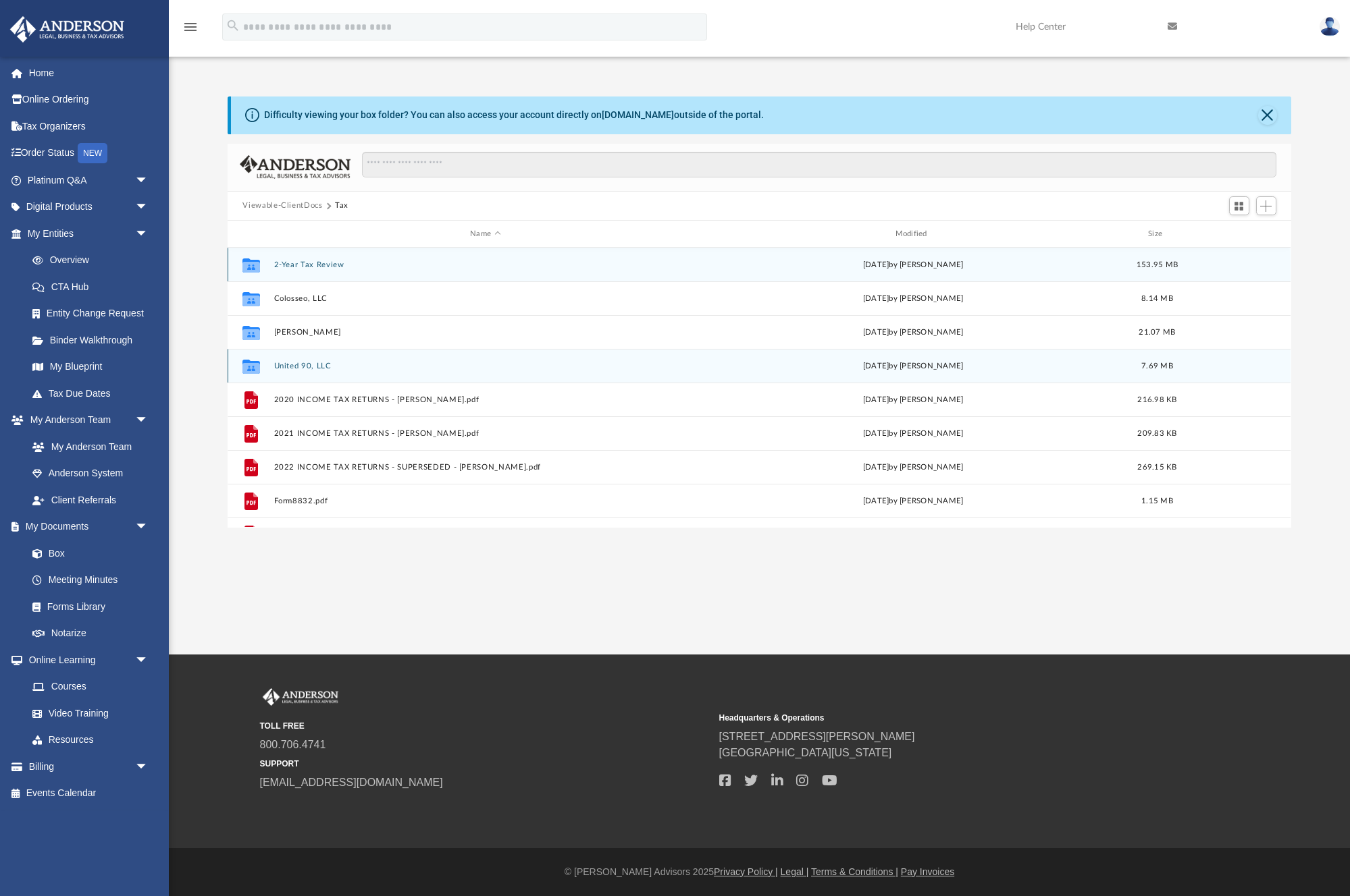
scroll to position [24, 0]
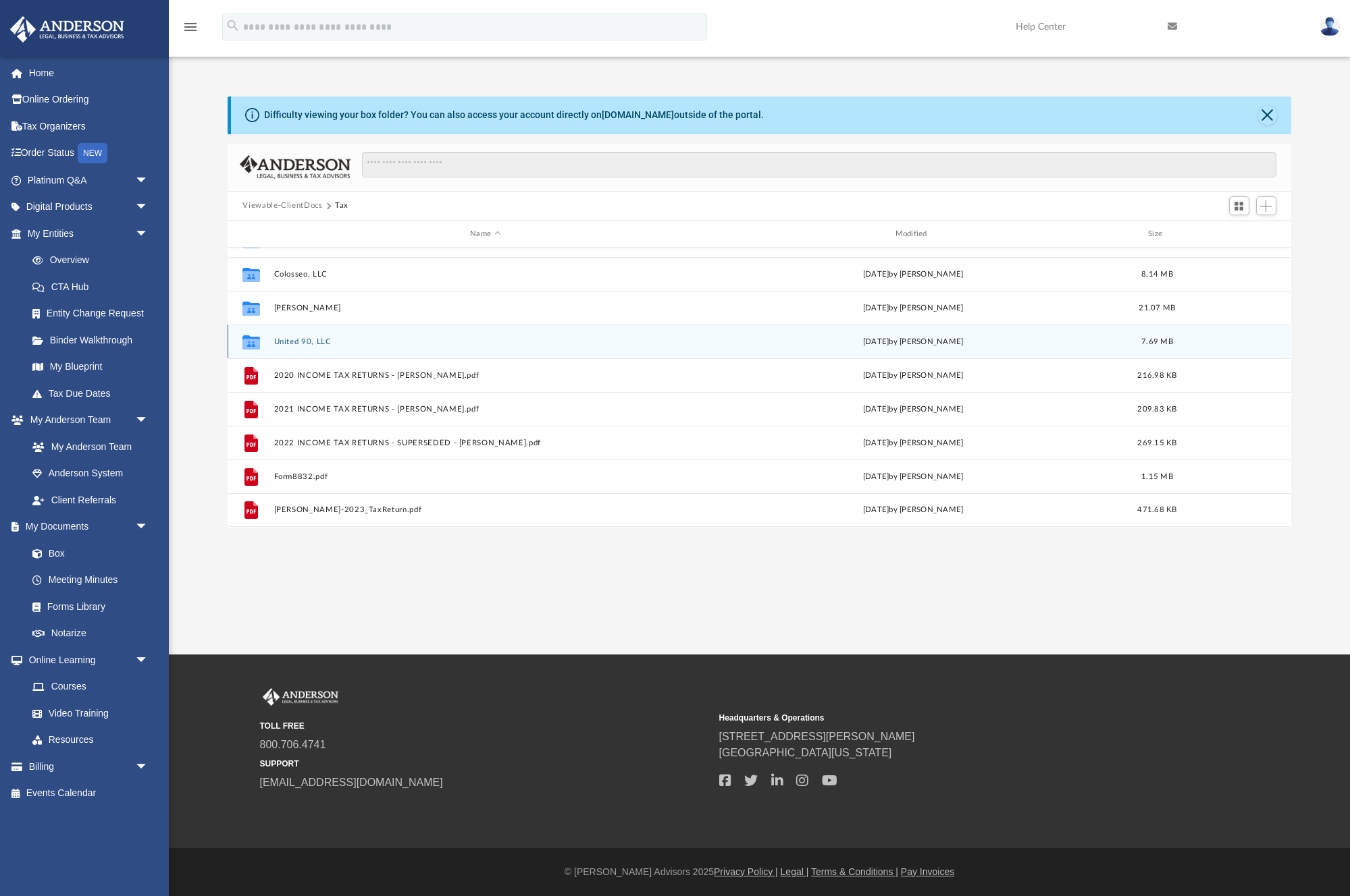
click at [295, 341] on button "United 90, LLC" at bounding box center [485, 342] width 422 height 9
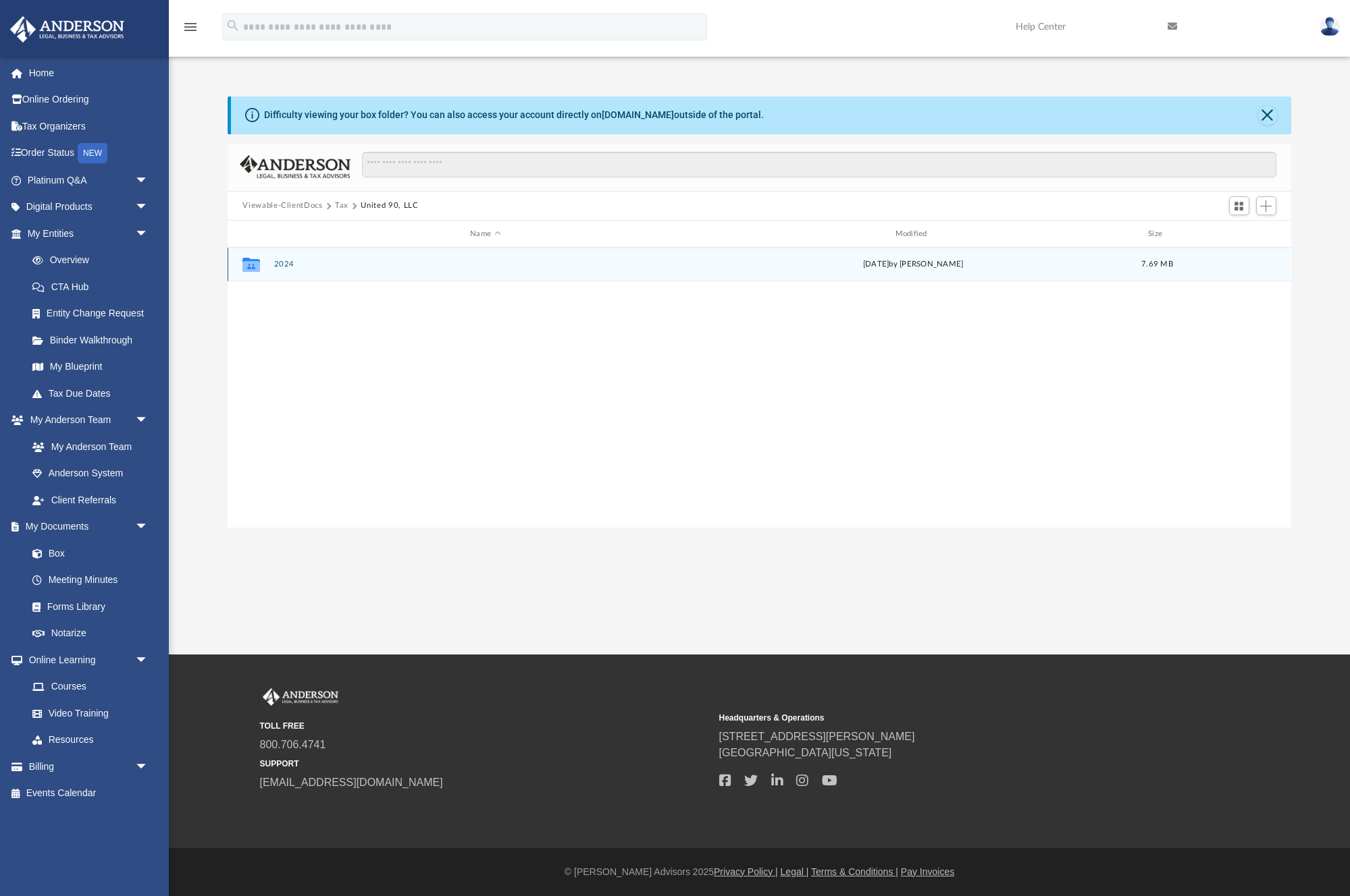
scroll to position [0, 0]
click at [286, 261] on button "2024" at bounding box center [485, 265] width 422 height 9
